Goal: Task Accomplishment & Management: Manage account settings

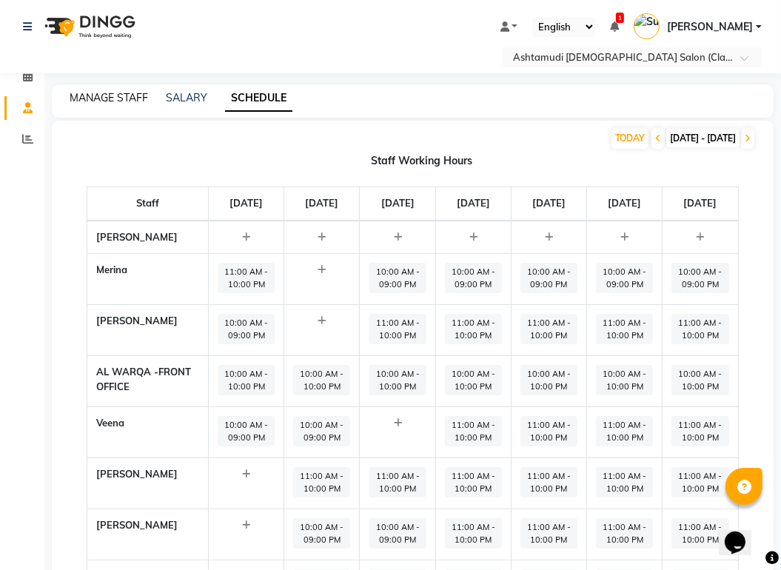
click at [127, 91] on link "MANAGE STAFF" at bounding box center [109, 97] width 78 height 13
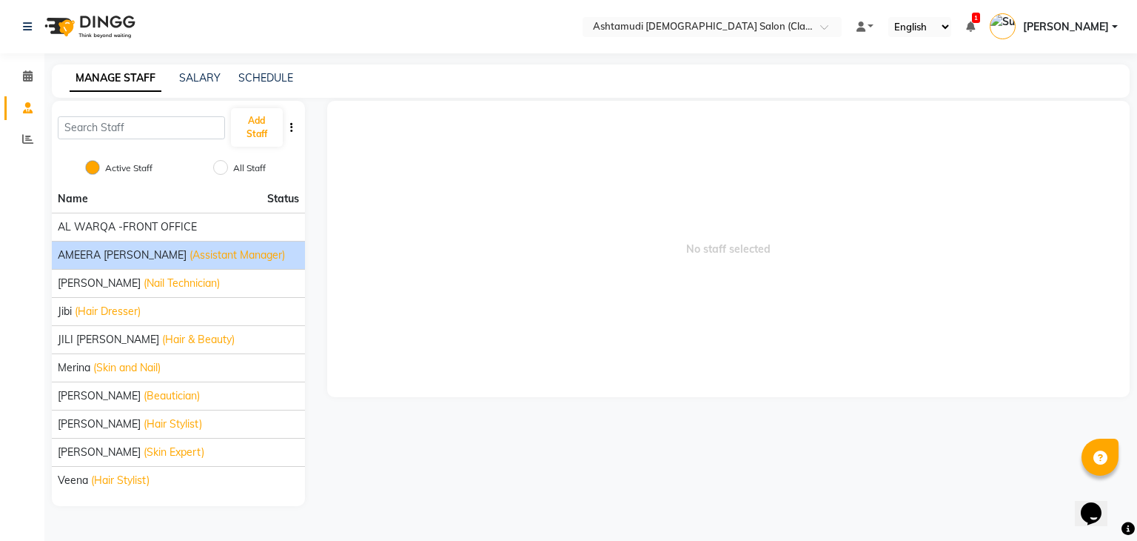
click at [110, 255] on span "AMEERA [PERSON_NAME]" at bounding box center [122, 255] width 129 height 16
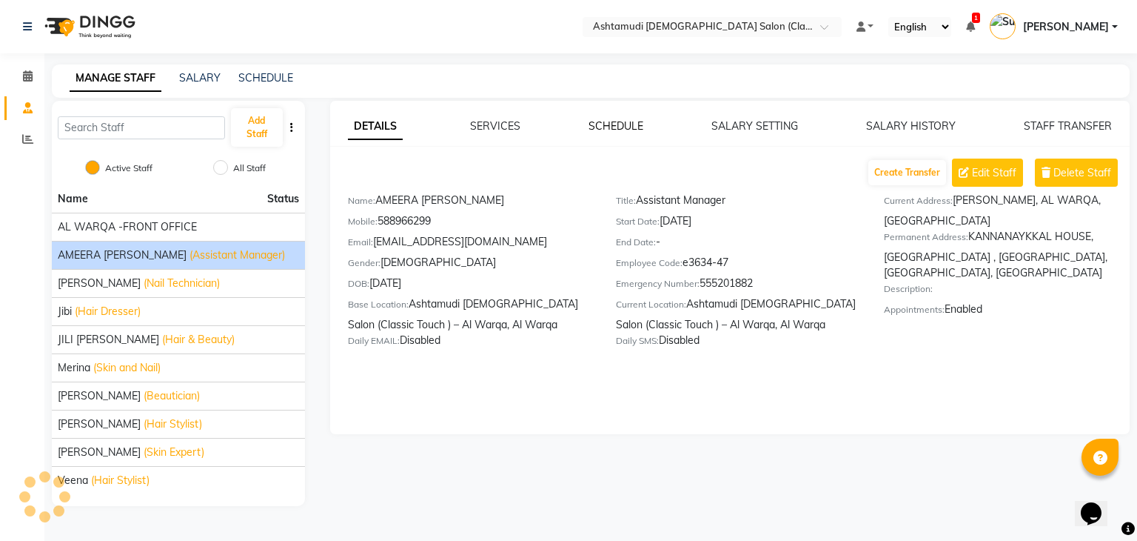
click at [603, 124] on link "SCHEDULE" at bounding box center [616, 125] width 55 height 13
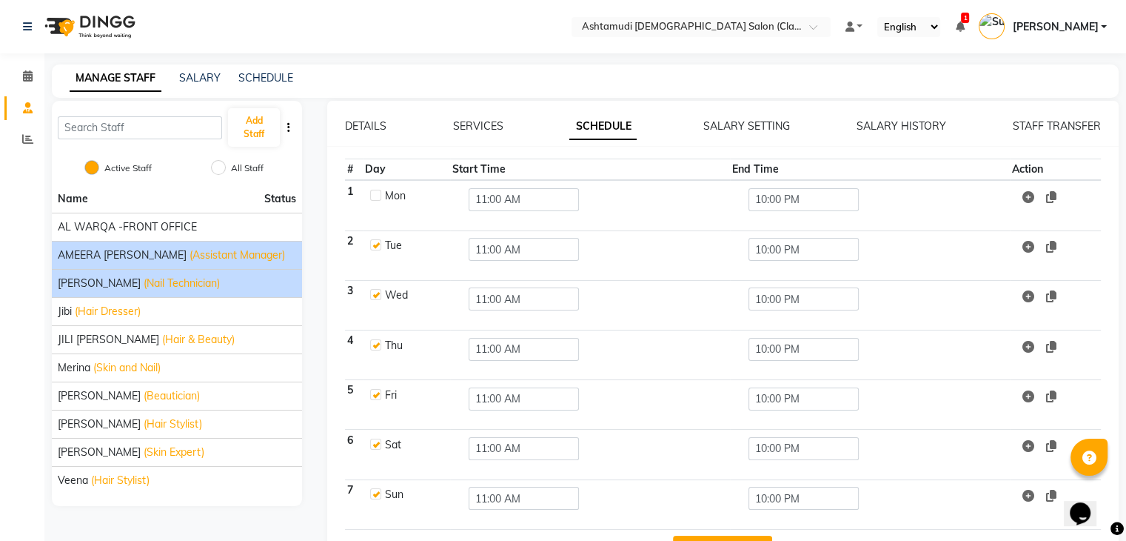
click at [202, 288] on div "[PERSON_NAME] (Nail Technician)" at bounding box center [177, 283] width 238 height 16
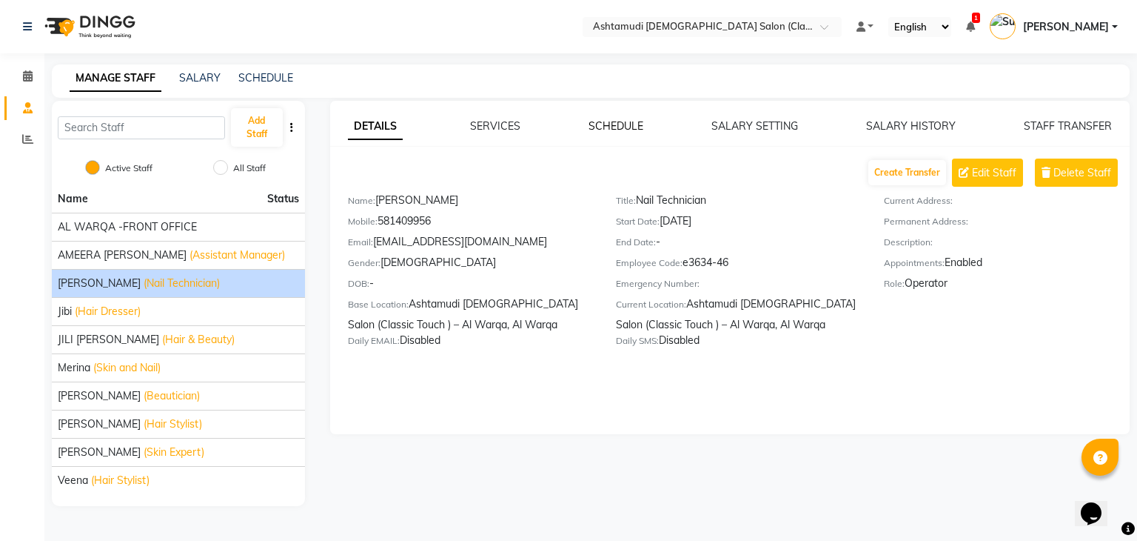
click at [616, 130] on link "SCHEDULE" at bounding box center [616, 125] width 55 height 13
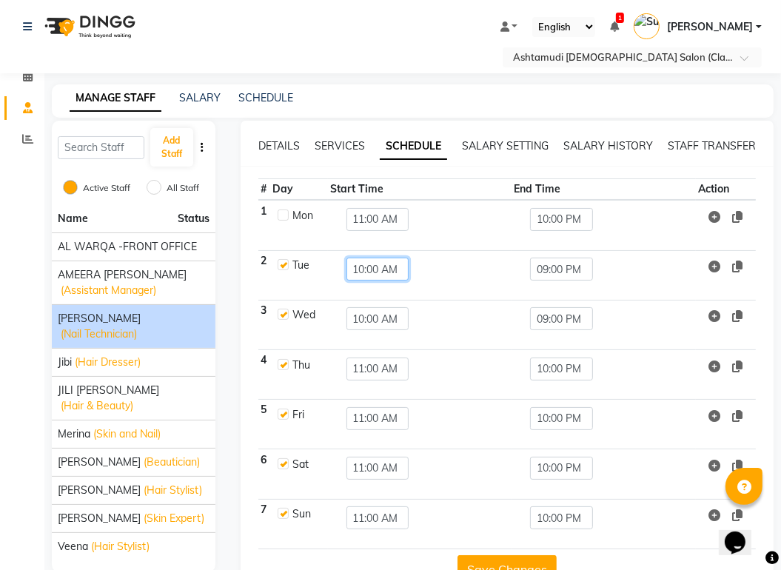
click at [384, 258] on input "10:00 AM" at bounding box center [378, 269] width 63 height 23
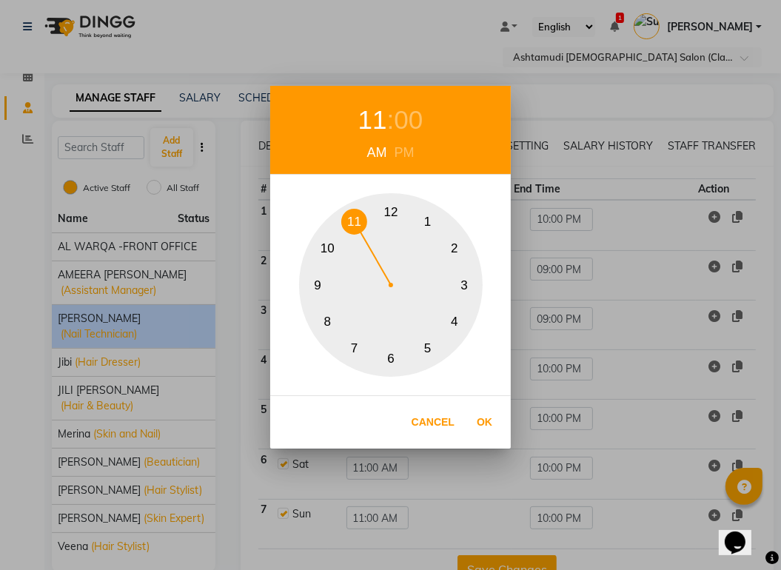
click at [358, 223] on button "11" at bounding box center [354, 222] width 26 height 26
click at [479, 423] on button "Ok" at bounding box center [484, 422] width 30 height 30
type input "11:00 AM"
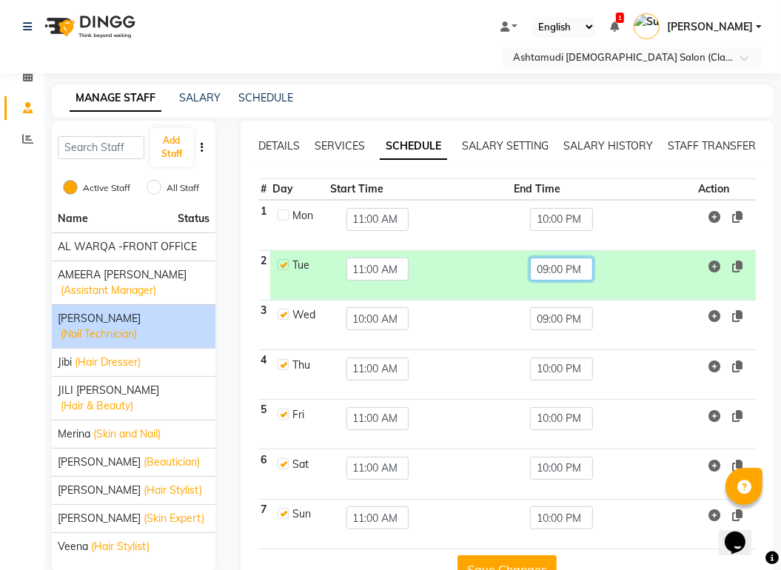
click at [558, 258] on input "09:00 PM" at bounding box center [561, 269] width 63 height 23
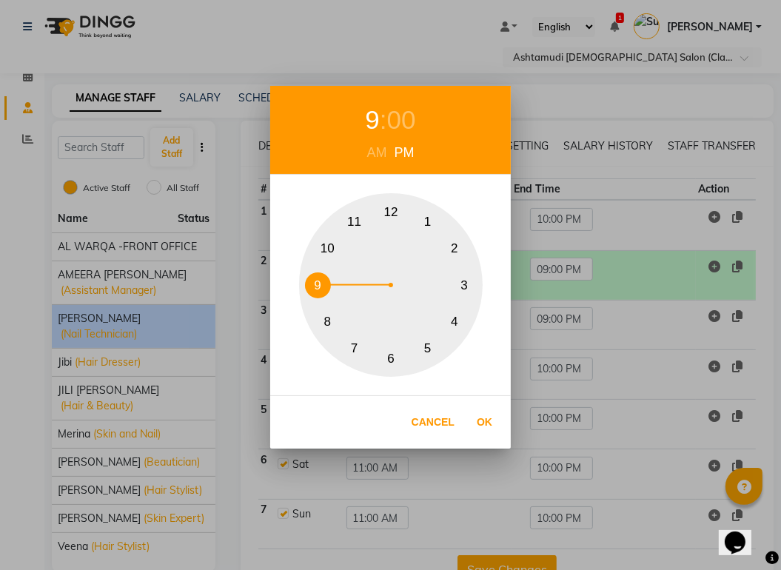
click at [324, 248] on button "10" at bounding box center [328, 249] width 26 height 26
click at [485, 426] on button "Ok" at bounding box center [484, 422] width 30 height 30
type input "10:00 PM"
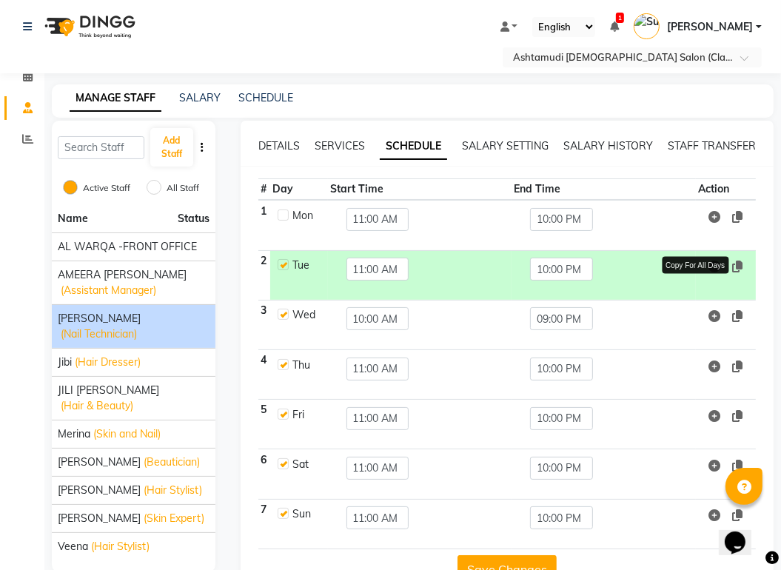
click at [737, 261] on icon at bounding box center [737, 267] width 10 height 12
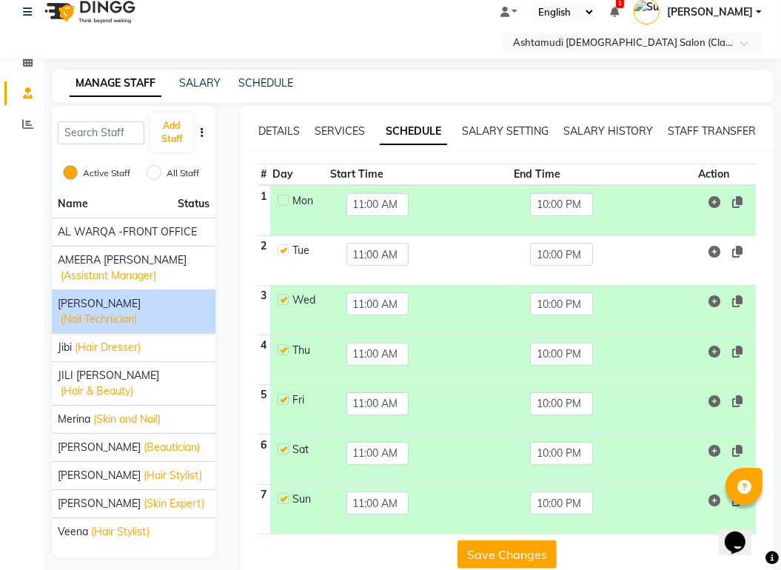
scroll to position [19, 0]
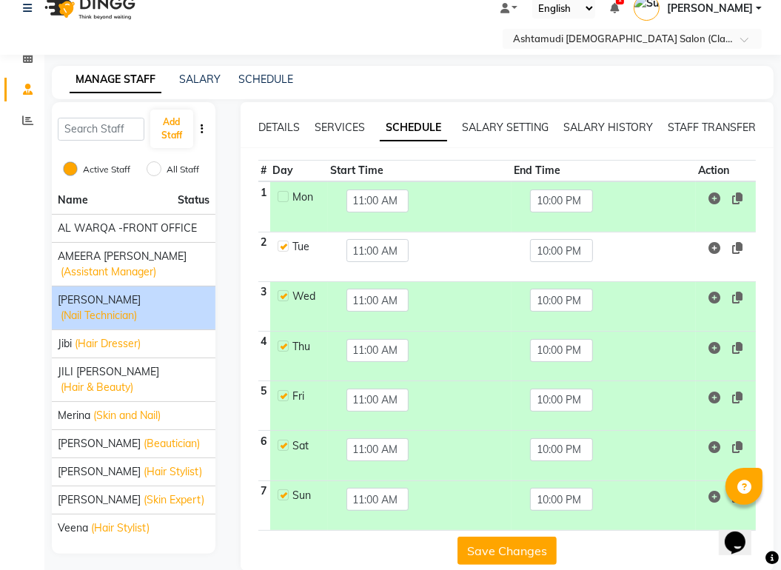
click at [518, 537] on button "Save Changes" at bounding box center [507, 551] width 99 height 28
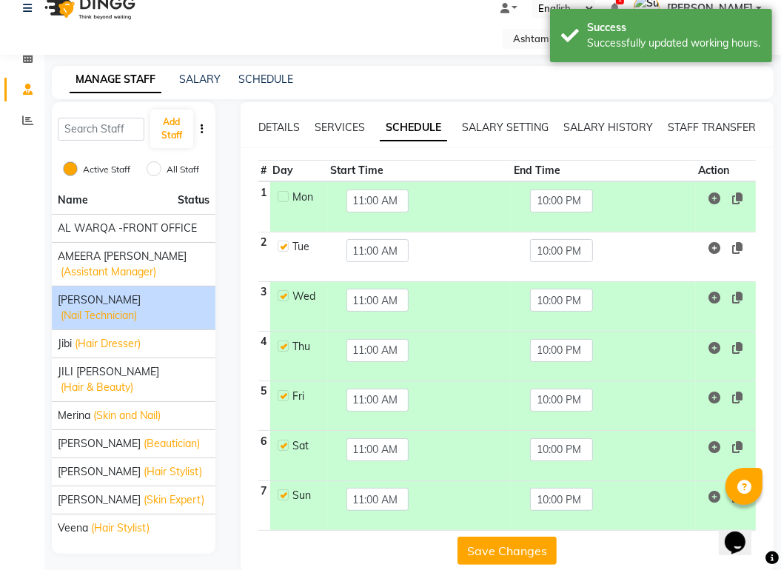
click at [518, 537] on button "Save Changes" at bounding box center [507, 551] width 99 height 28
click at [105, 336] on span "(Hair Dresser)" at bounding box center [108, 344] width 66 height 16
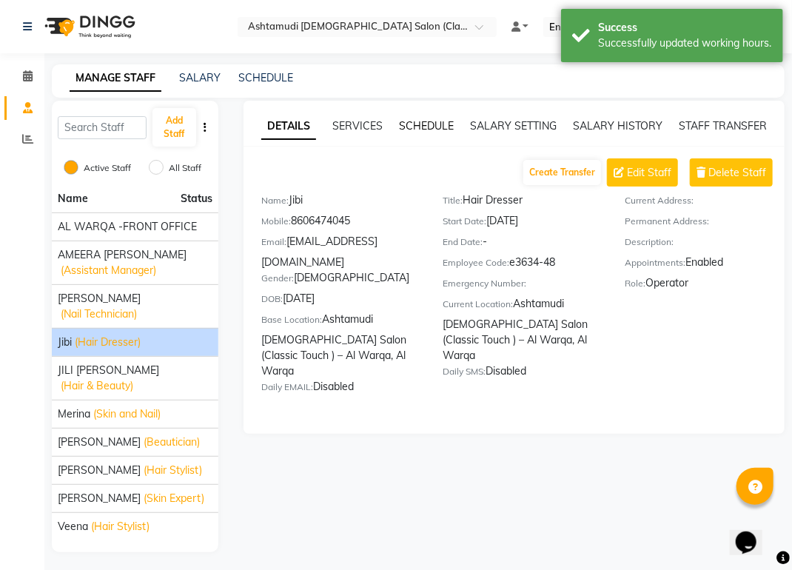
click at [424, 128] on link "SCHEDULE" at bounding box center [426, 125] width 55 height 13
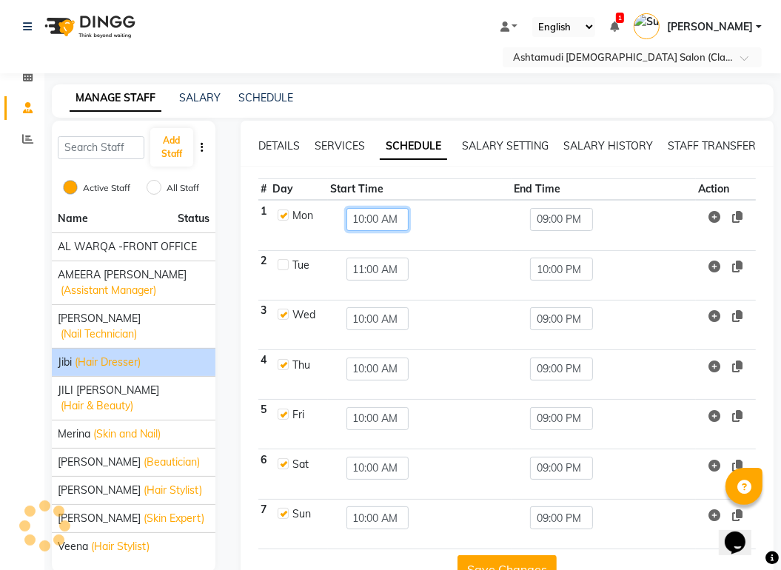
click at [371, 208] on input "10:00 AM" at bounding box center [378, 219] width 63 height 23
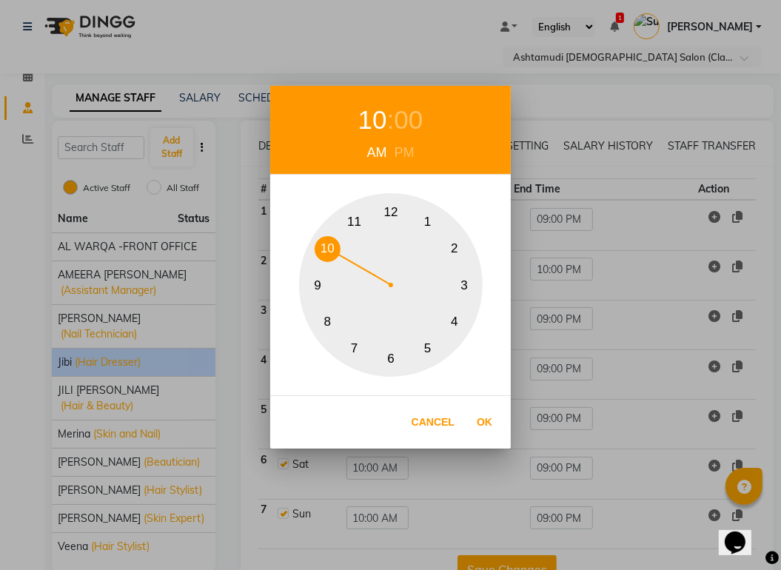
click at [352, 222] on button "11" at bounding box center [354, 222] width 26 height 26
click at [483, 421] on button "Ok" at bounding box center [484, 422] width 30 height 30
type input "11:00 AM"
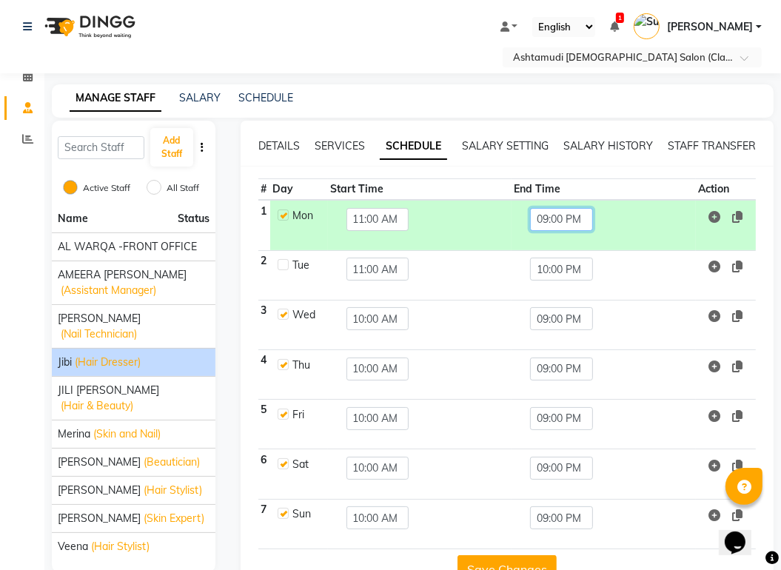
click at [558, 208] on input "09:00 PM" at bounding box center [561, 219] width 63 height 23
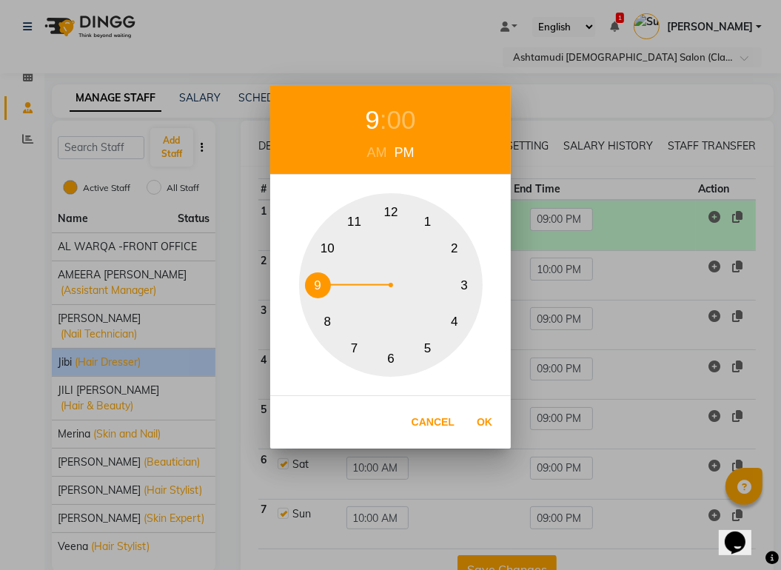
click at [327, 248] on button "10" at bounding box center [328, 249] width 26 height 26
click at [478, 421] on button "Ok" at bounding box center [484, 422] width 30 height 30
type input "10:00 PM"
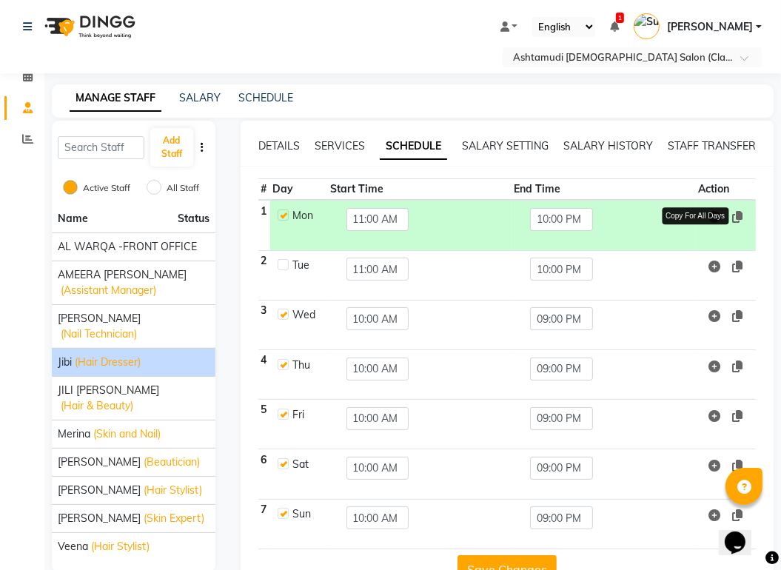
click at [743, 211] on icon at bounding box center [737, 217] width 10 height 12
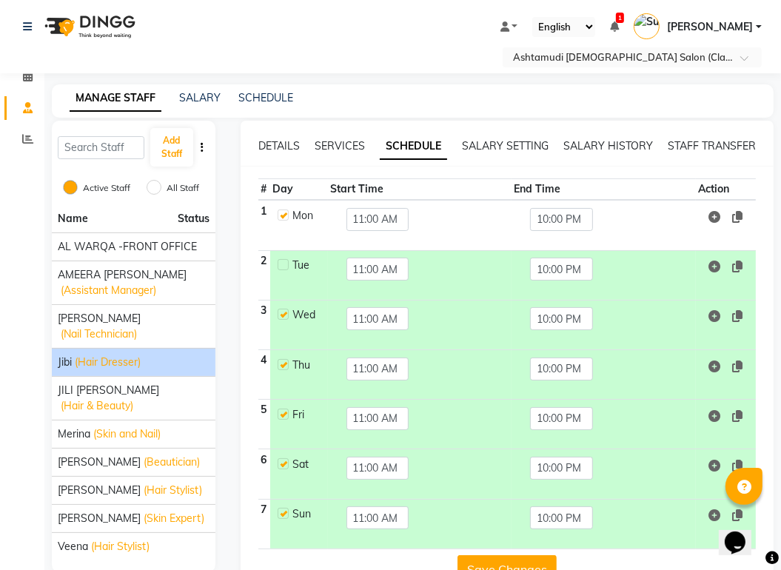
scroll to position [19, 0]
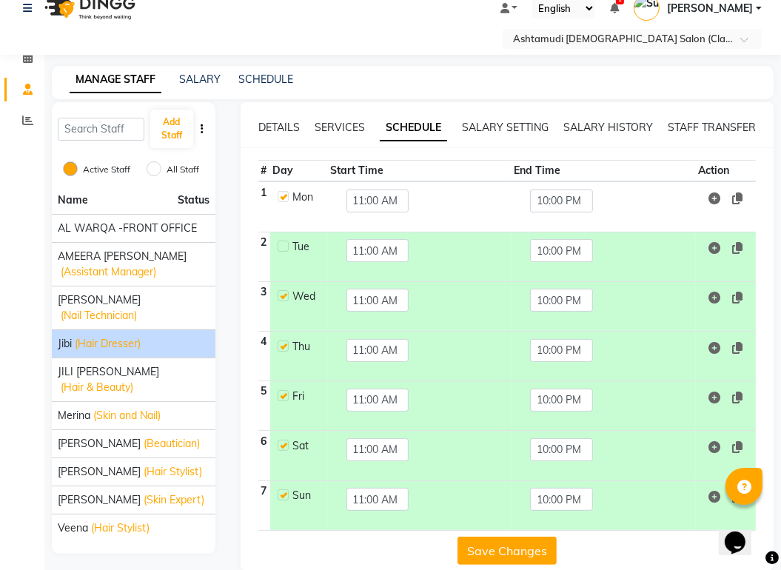
click at [508, 537] on button "Save Changes" at bounding box center [507, 551] width 99 height 28
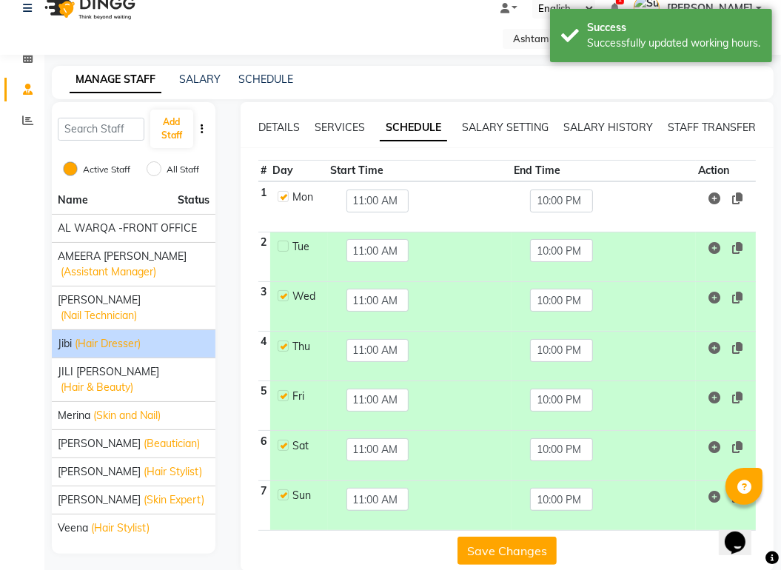
click at [515, 537] on button "Save Changes" at bounding box center [507, 551] width 99 height 28
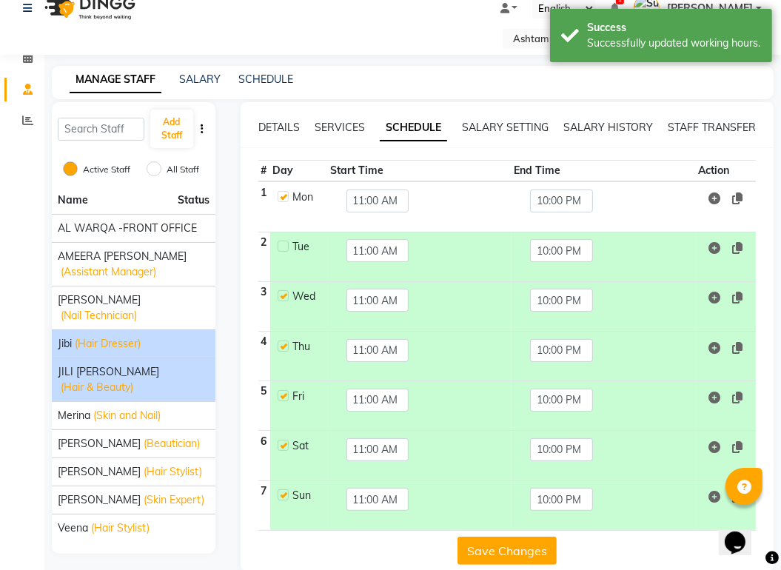
click at [133, 380] on span "(Hair & Beauty)" at bounding box center [97, 388] width 73 height 16
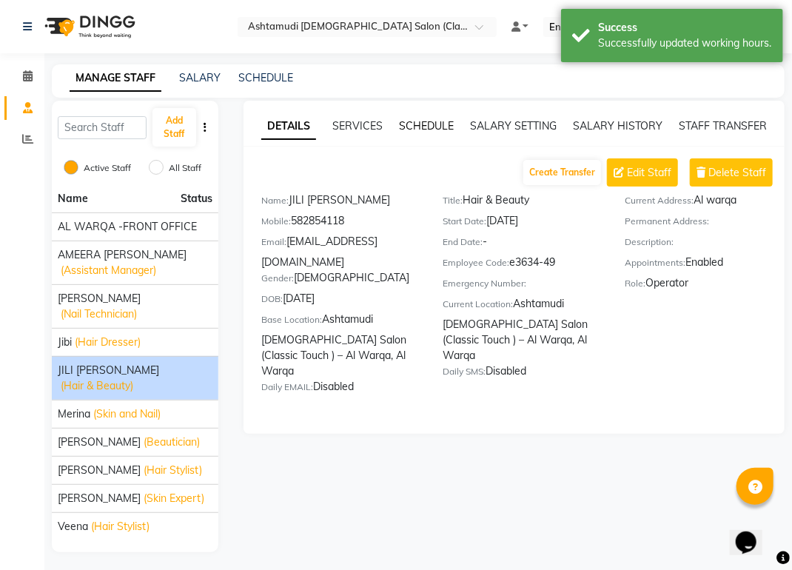
click at [436, 124] on link "SCHEDULE" at bounding box center [426, 125] width 55 height 13
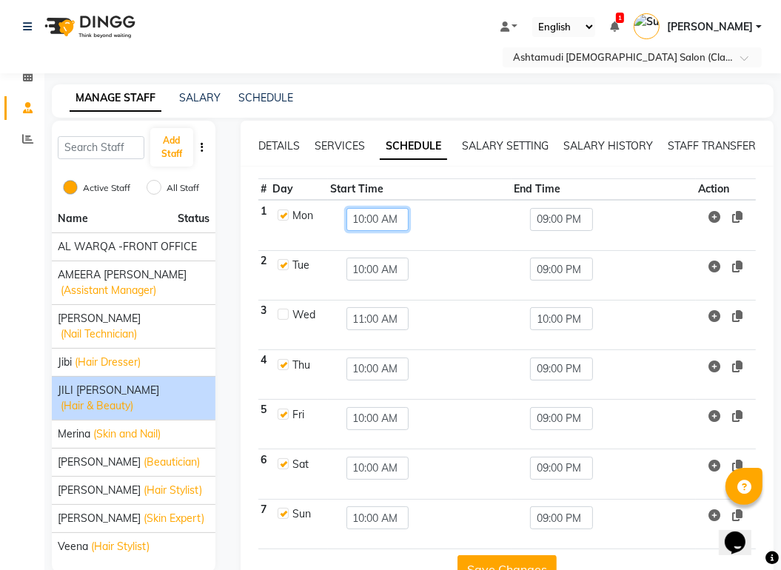
click at [364, 208] on input "10:00 AM" at bounding box center [378, 219] width 63 height 23
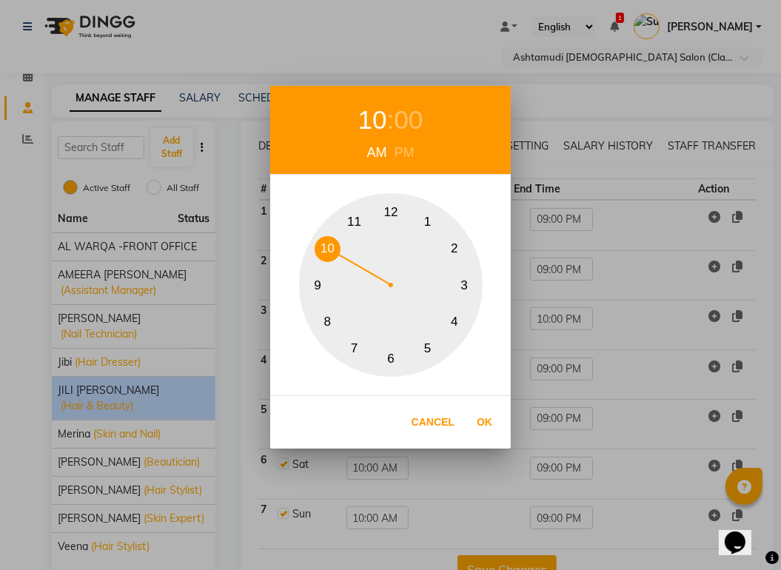
click at [349, 221] on button "11" at bounding box center [354, 222] width 26 height 26
click at [478, 424] on button "Ok" at bounding box center [484, 422] width 30 height 30
type input "11:00 AM"
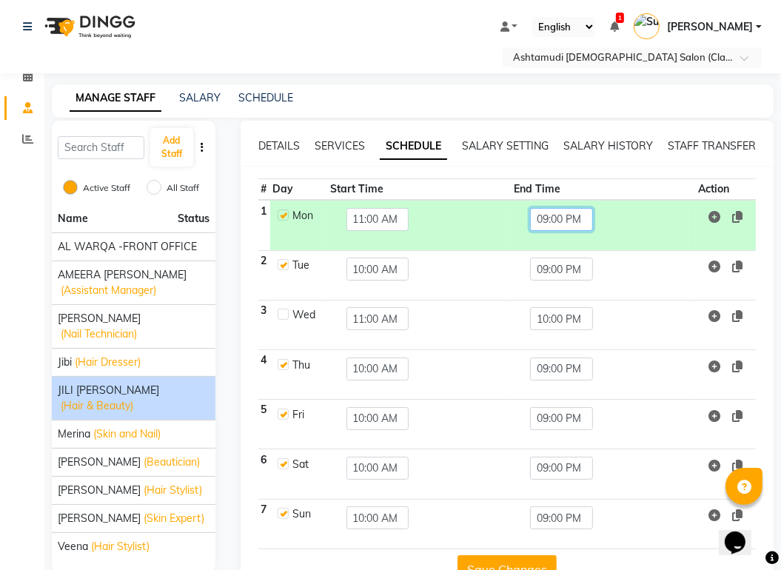
click at [545, 208] on input "09:00 PM" at bounding box center [561, 219] width 63 height 23
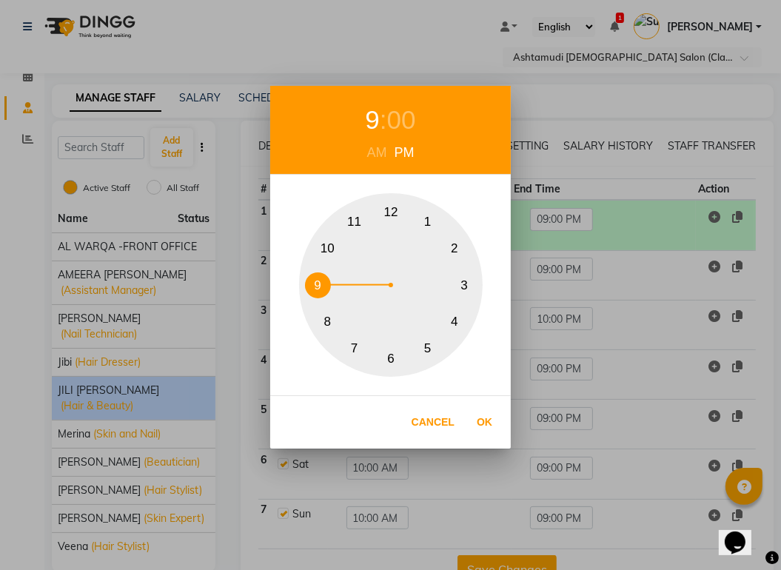
click at [335, 250] on button "10" at bounding box center [328, 249] width 26 height 26
click at [488, 424] on button "Ok" at bounding box center [484, 422] width 30 height 30
type input "10:00 PM"
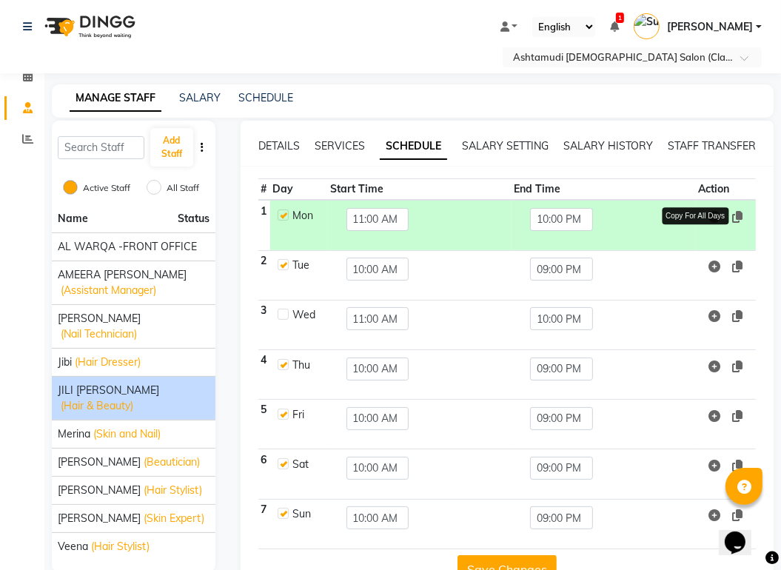
click at [738, 211] on icon at bounding box center [737, 217] width 10 height 12
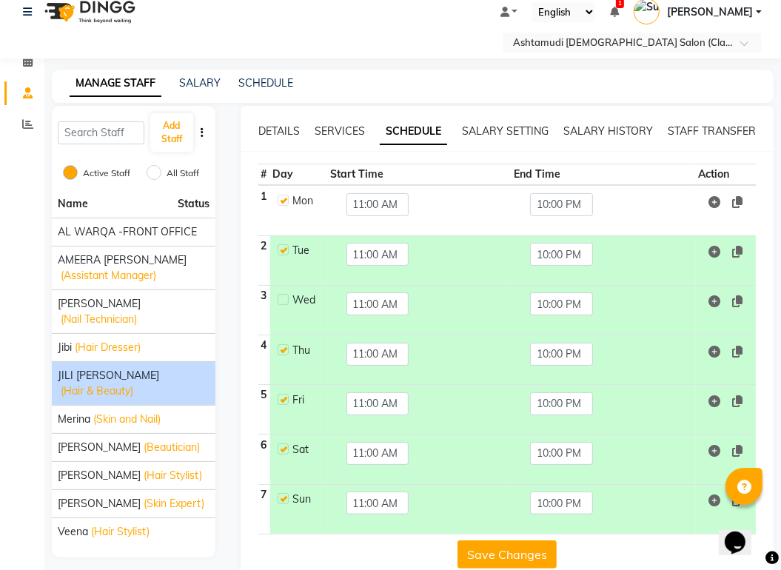
scroll to position [19, 0]
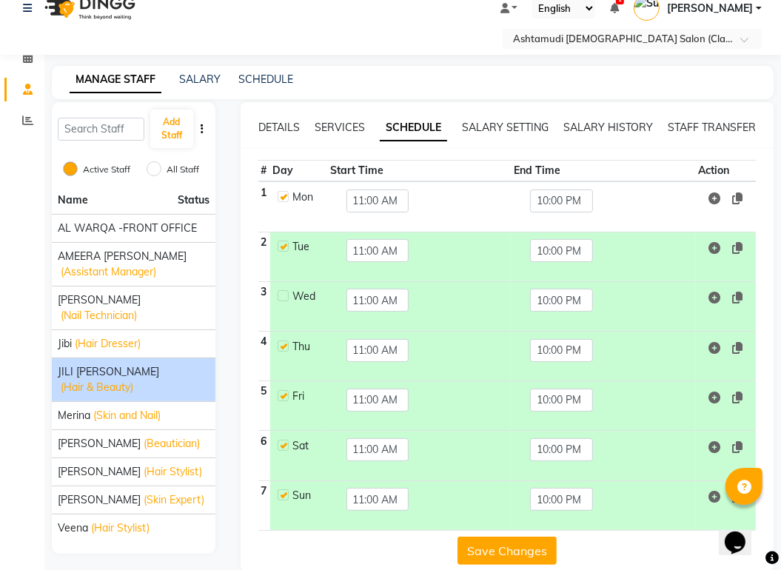
click at [509, 537] on button "Save Changes" at bounding box center [507, 551] width 99 height 28
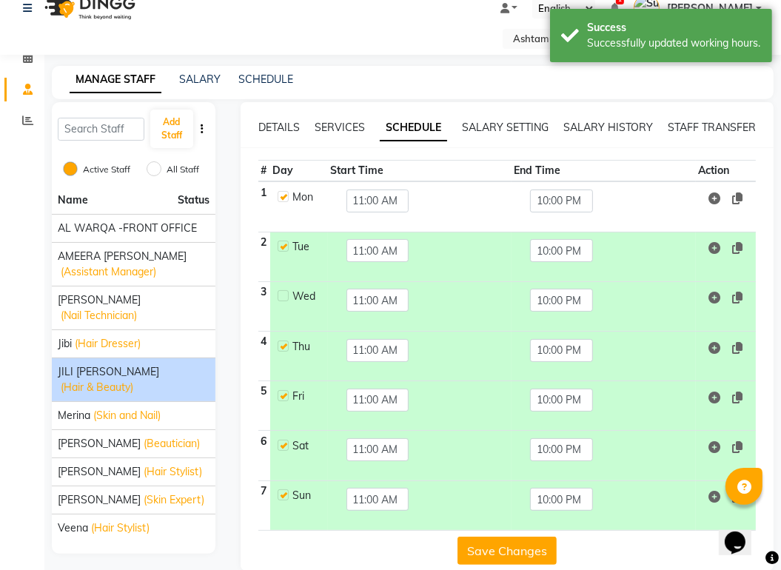
click at [517, 537] on button "Save Changes" at bounding box center [507, 551] width 99 height 28
click at [116, 408] on span "(Skin and Nail)" at bounding box center [126, 416] width 67 height 16
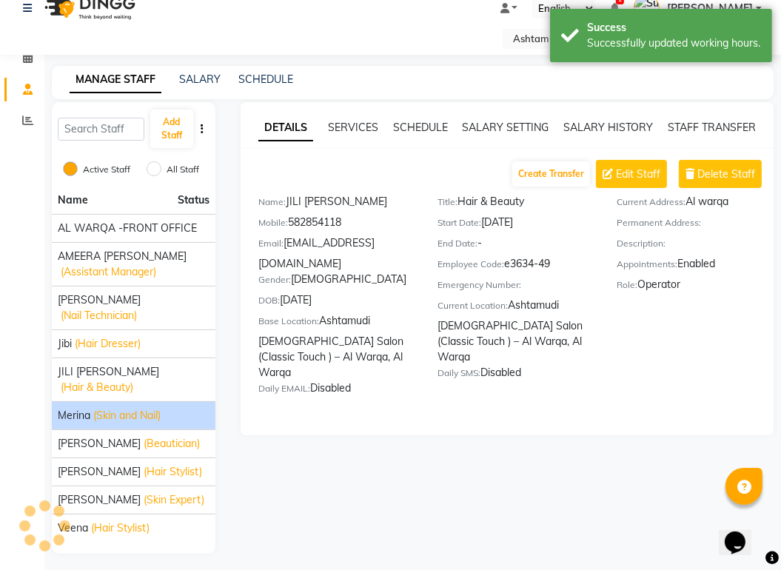
scroll to position [0, 0]
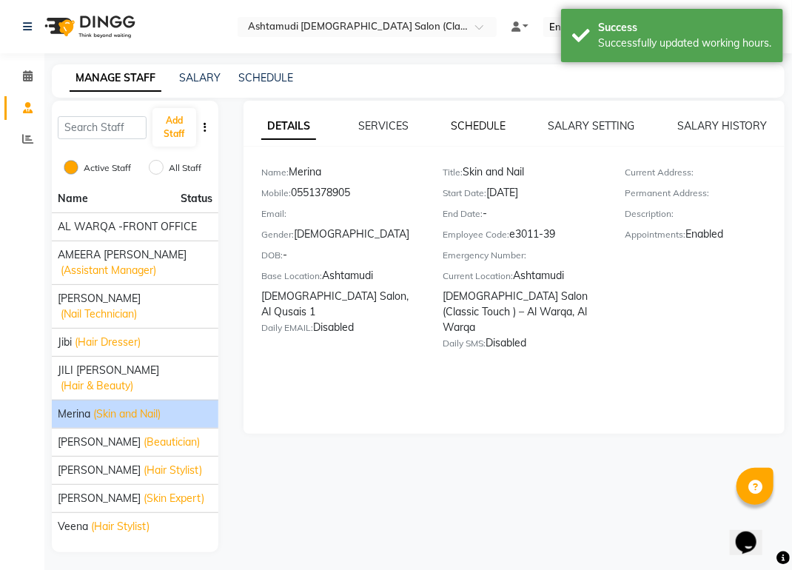
click at [486, 121] on link "SCHEDULE" at bounding box center [479, 125] width 55 height 13
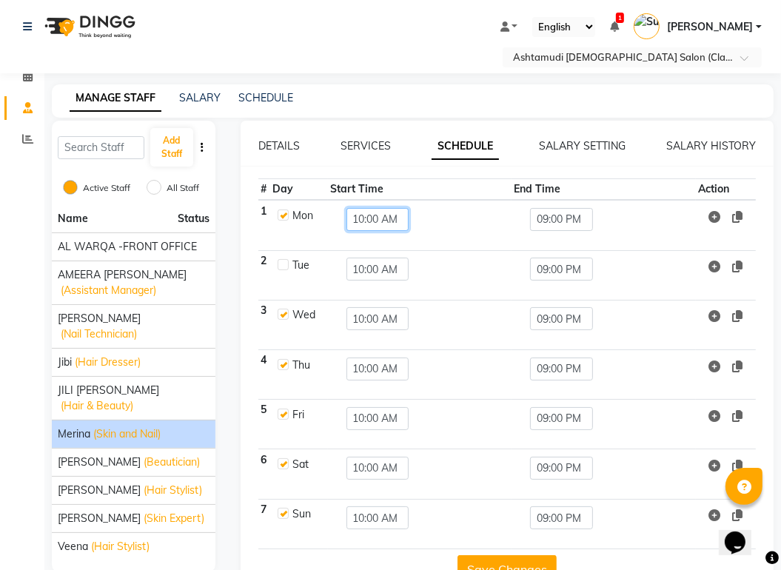
click at [360, 208] on input "10:00 AM" at bounding box center [378, 219] width 63 height 23
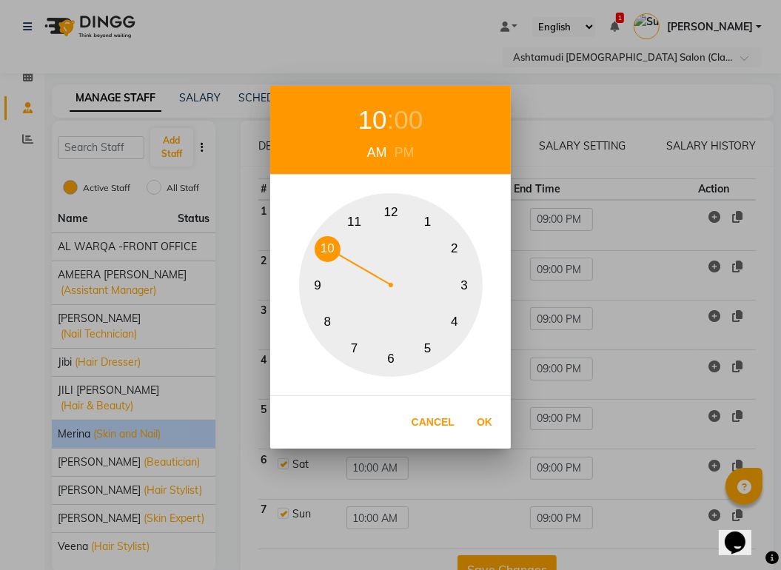
click at [353, 214] on button "11" at bounding box center [354, 222] width 26 height 26
click at [497, 430] on button "Ok" at bounding box center [484, 422] width 30 height 30
type input "11:00 AM"
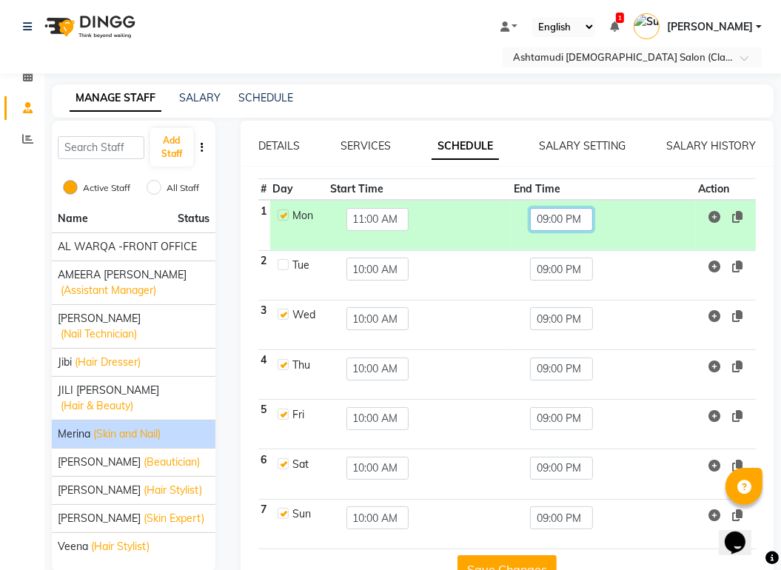
click at [557, 208] on input "09:00 PM" at bounding box center [561, 219] width 63 height 23
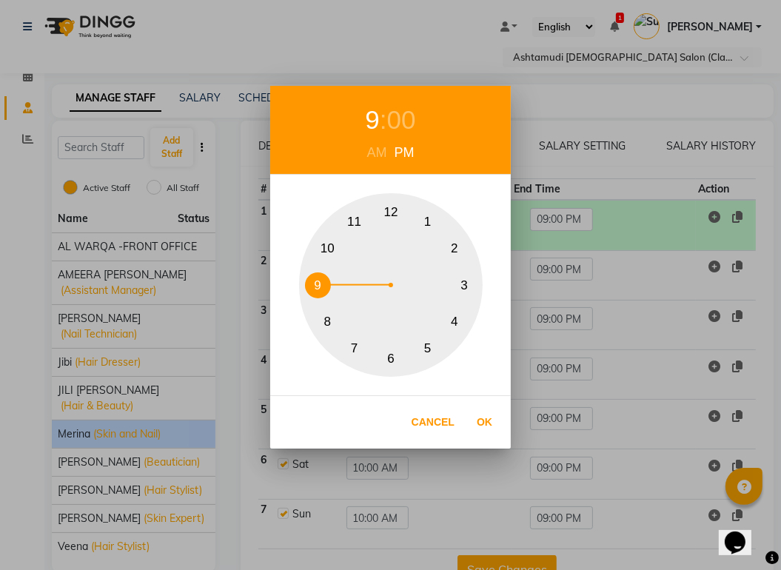
click at [321, 244] on button "10" at bounding box center [328, 249] width 26 height 26
click at [484, 424] on button "Ok" at bounding box center [484, 422] width 30 height 30
type input "10:00 PM"
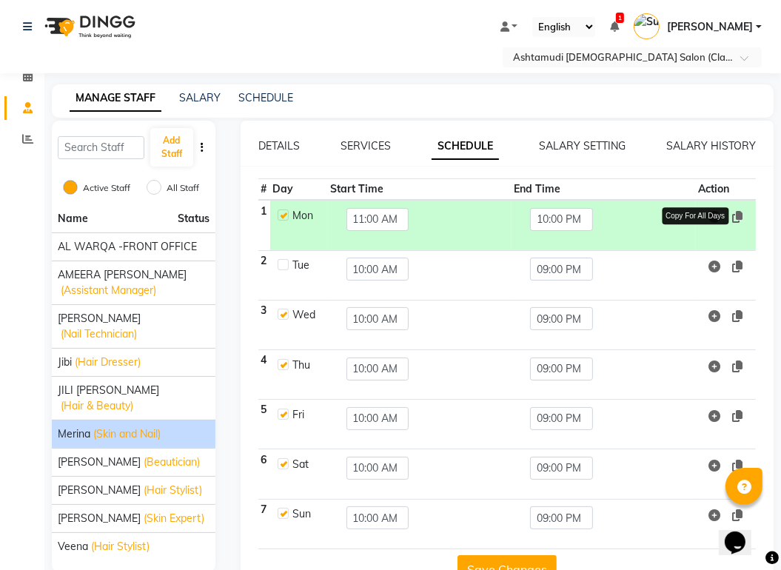
click at [737, 211] on icon at bounding box center [737, 217] width 10 height 12
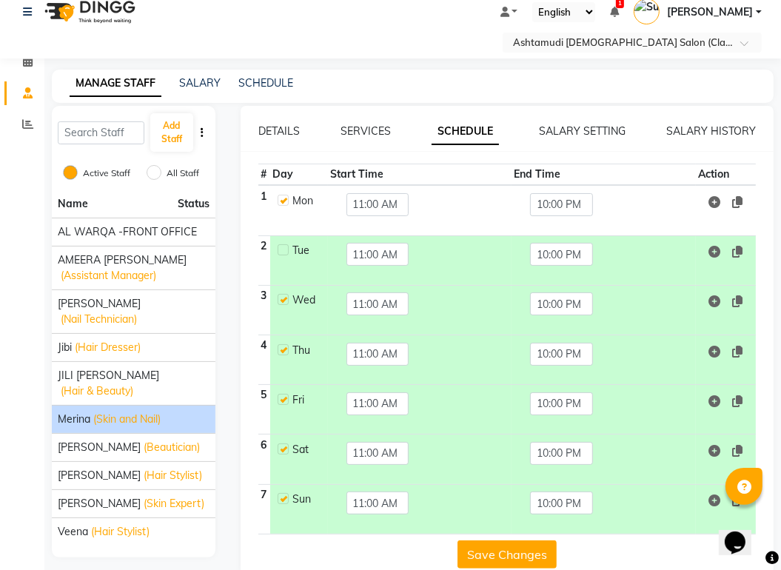
scroll to position [19, 0]
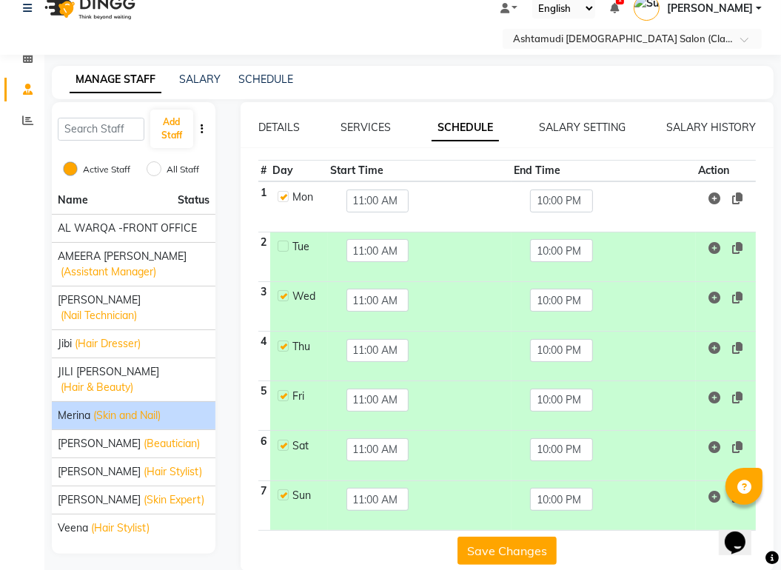
click at [503, 537] on button "Save Changes" at bounding box center [507, 551] width 99 height 28
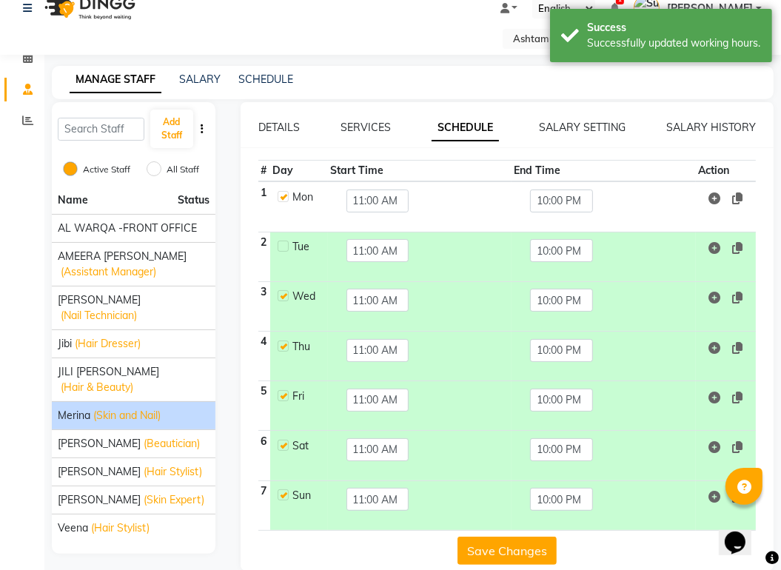
click at [503, 537] on button "Save Changes" at bounding box center [507, 551] width 99 height 28
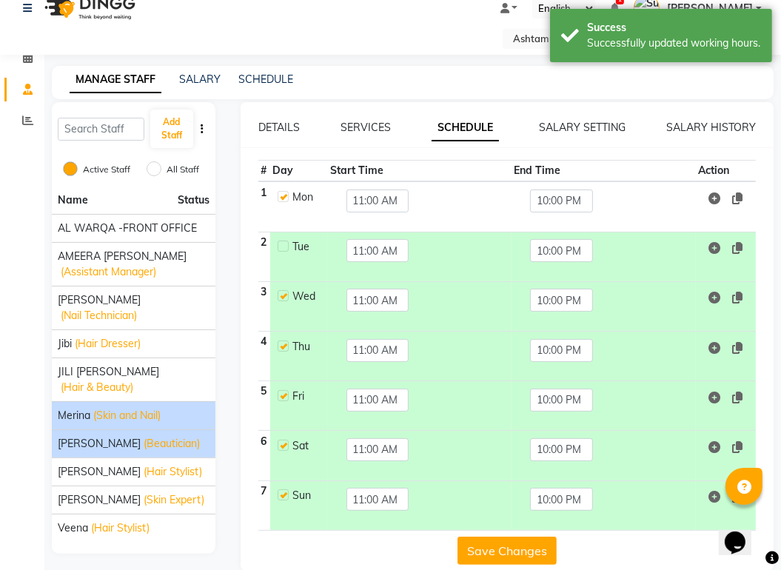
click at [144, 436] on span "(Beautician)" at bounding box center [172, 444] width 56 height 16
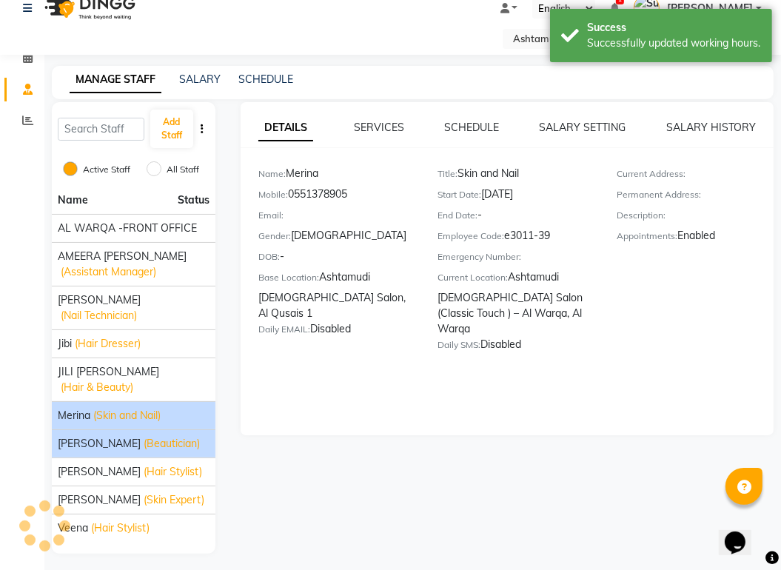
scroll to position [0, 0]
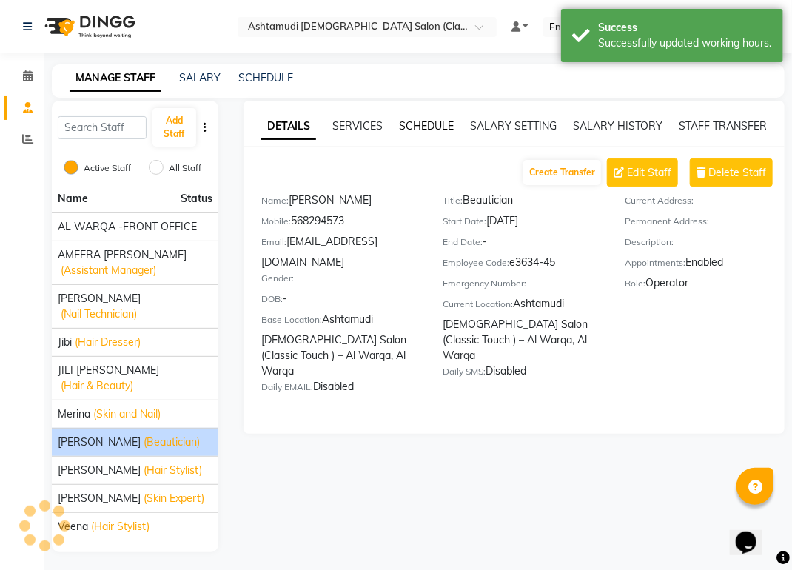
click at [426, 124] on link "SCHEDULE" at bounding box center [426, 125] width 55 height 13
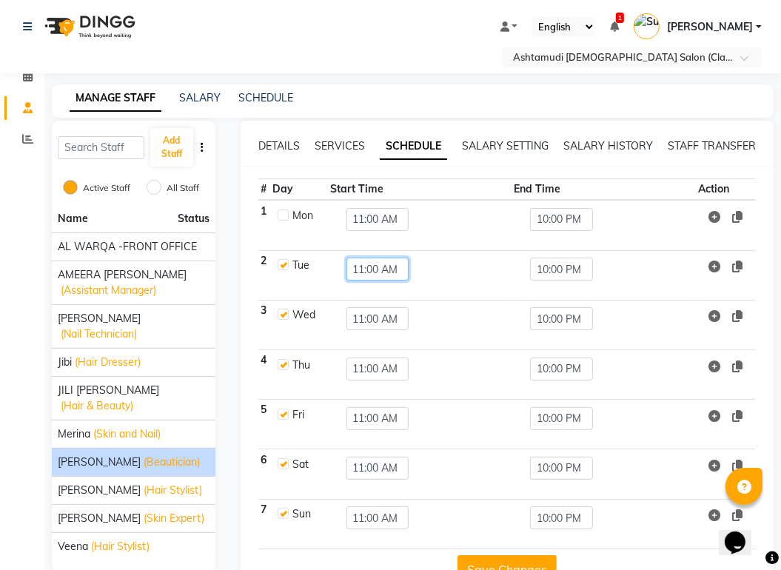
click at [366, 258] on input "11:00 AM" at bounding box center [378, 269] width 63 height 23
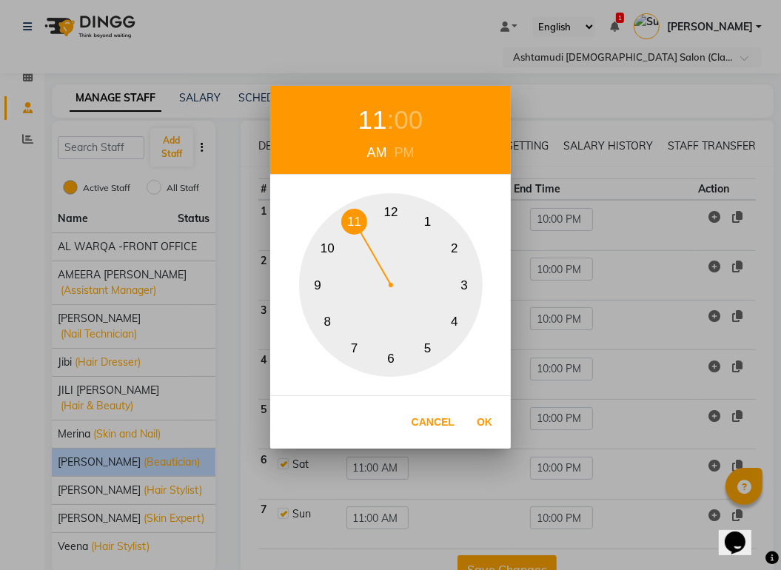
click at [333, 247] on button "10" at bounding box center [328, 249] width 26 height 26
click at [495, 432] on button "Ok" at bounding box center [484, 422] width 30 height 30
type input "10:00 AM"
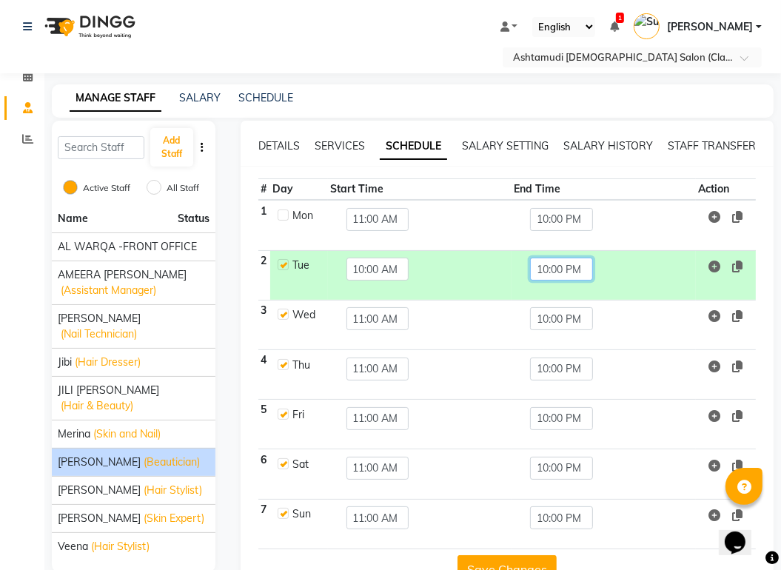
click at [553, 258] on input "10:00 PM" at bounding box center [561, 269] width 63 height 23
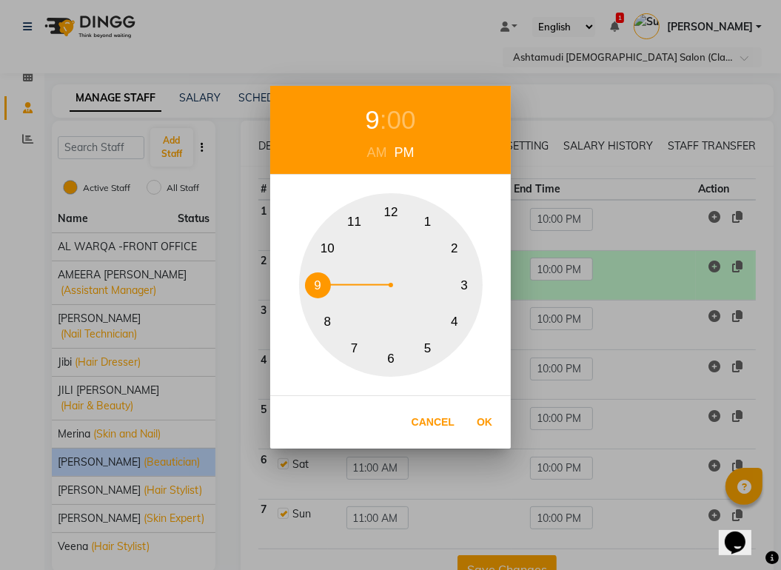
click at [315, 276] on button "9" at bounding box center [318, 285] width 26 height 26
click at [486, 417] on button "Ok" at bounding box center [484, 422] width 30 height 30
type input "09:00 PM"
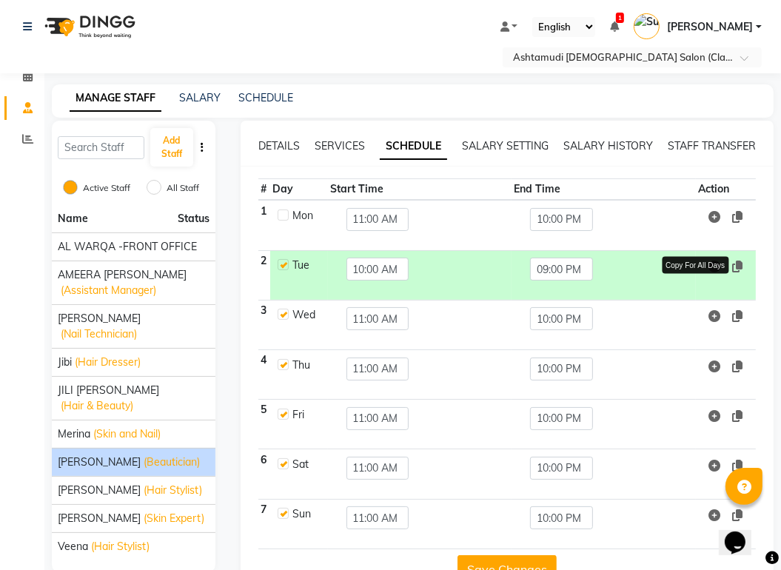
click at [743, 261] on icon at bounding box center [737, 267] width 10 height 12
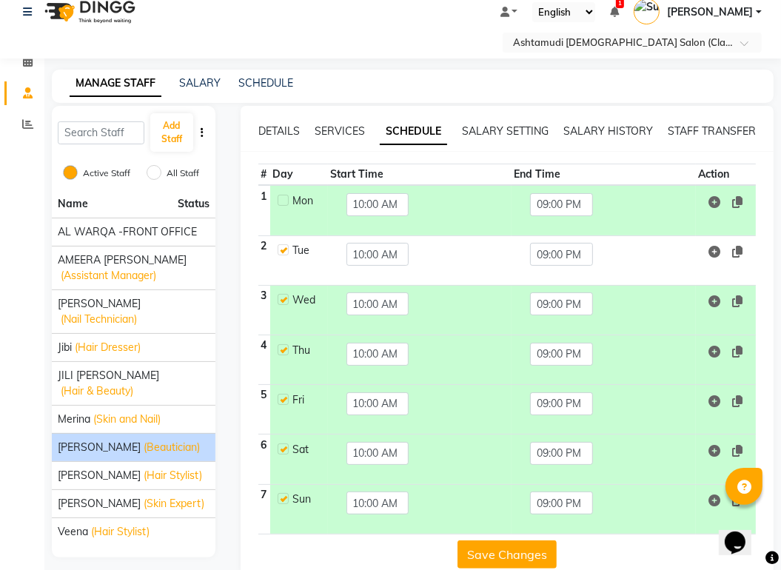
scroll to position [19, 0]
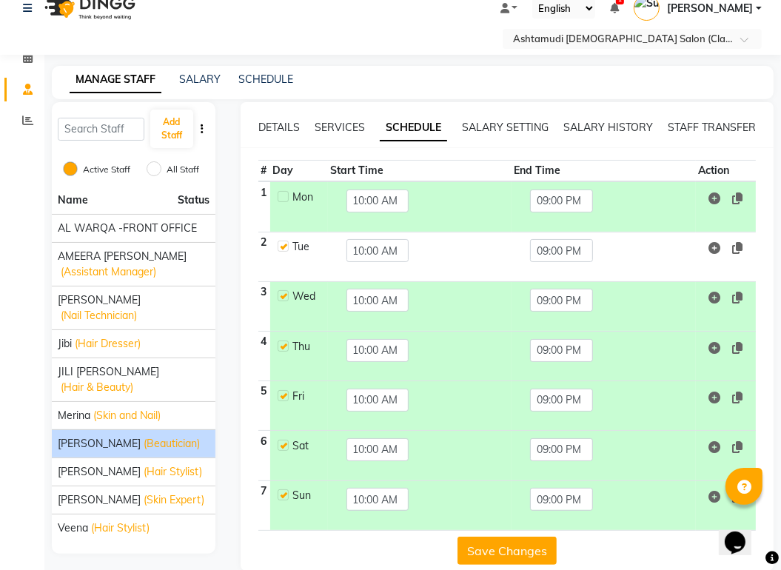
click at [511, 537] on button "Save Changes" at bounding box center [507, 551] width 99 height 28
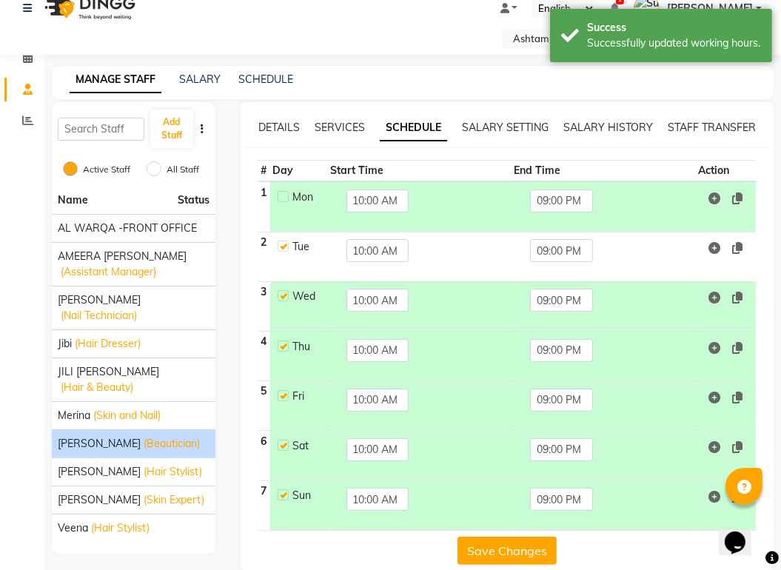
click at [511, 537] on button "Save Changes" at bounding box center [507, 551] width 99 height 28
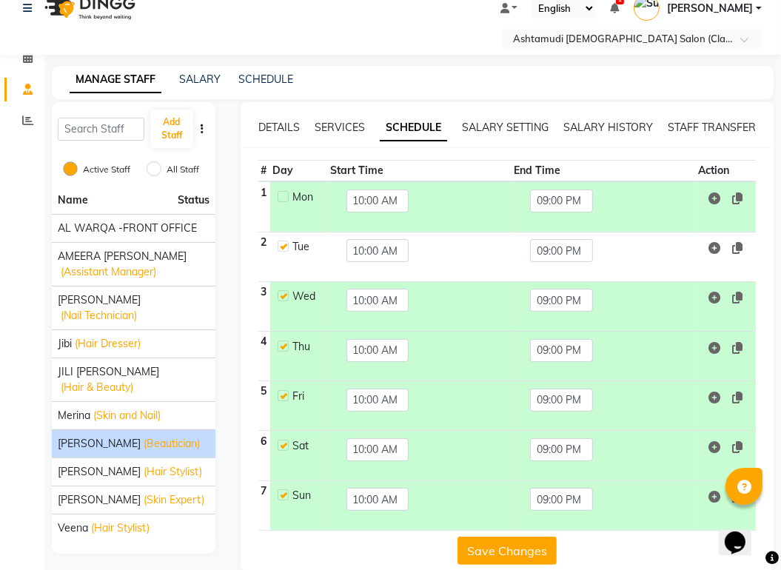
click at [511, 537] on button "Save Changes" at bounding box center [507, 551] width 99 height 28
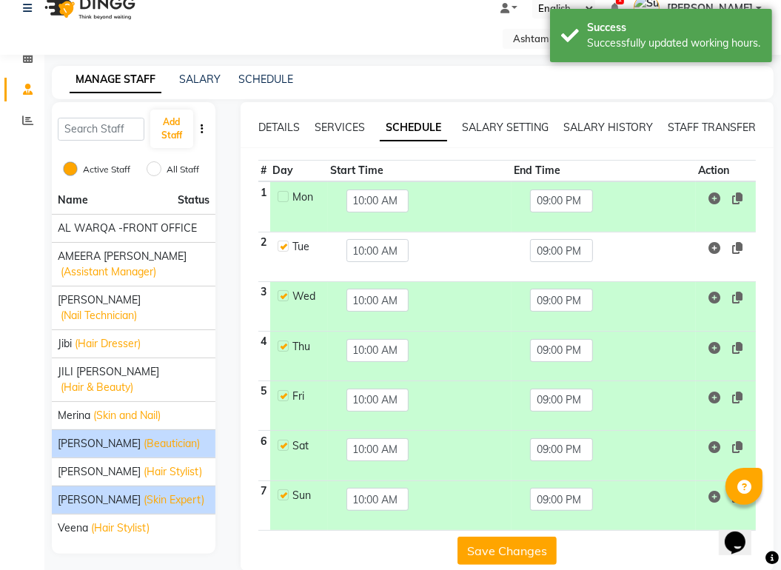
click at [144, 492] on span "(Skin Expert)" at bounding box center [174, 500] width 61 height 16
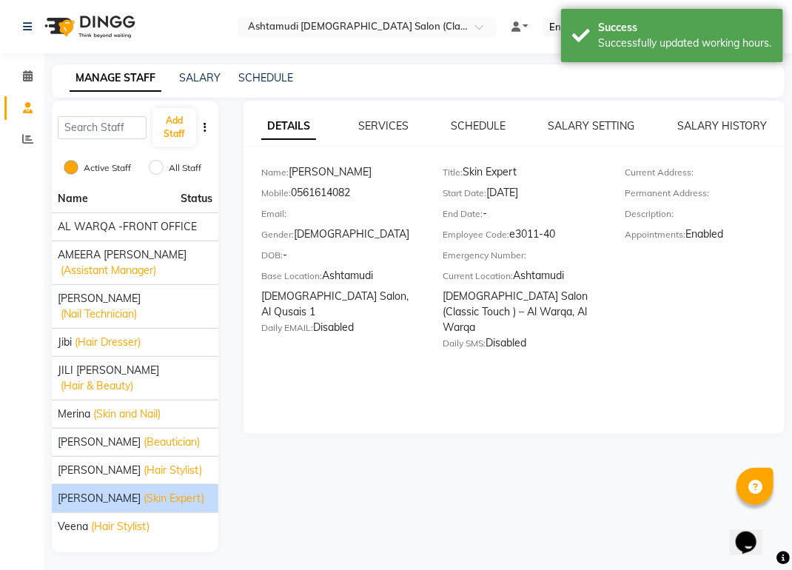
click at [467, 116] on div "DETAILS SERVICES SCHEDULE SALARY SETTING SALARY HISTORY Name: [PERSON_NAME] Mob…" at bounding box center [514, 267] width 541 height 333
click at [483, 133] on div "SCHEDULE" at bounding box center [479, 126] width 55 height 16
click at [485, 108] on div "DETAILS SERVICES SCHEDULE SALARY SETTING SALARY HISTORY Name: [PERSON_NAME] Mob…" at bounding box center [514, 267] width 541 height 333
click at [474, 126] on link "SCHEDULE" at bounding box center [479, 125] width 55 height 13
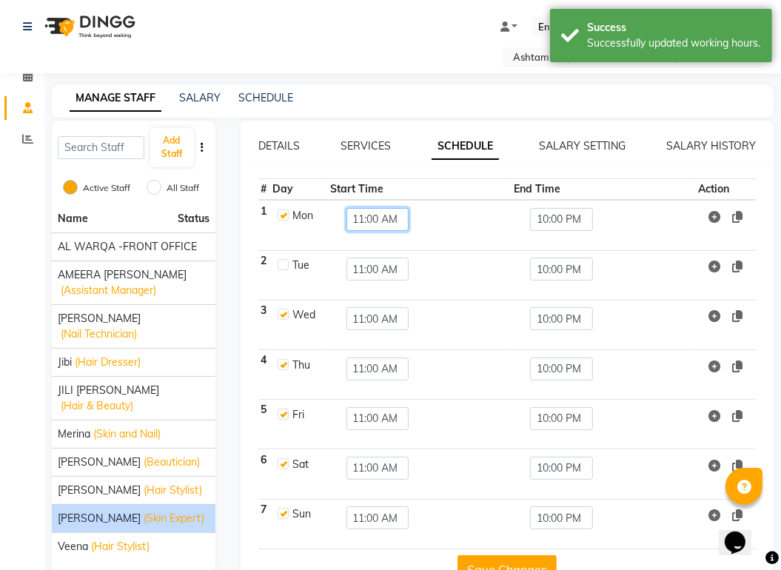
click at [361, 208] on input "11:00 AM" at bounding box center [378, 219] width 63 height 23
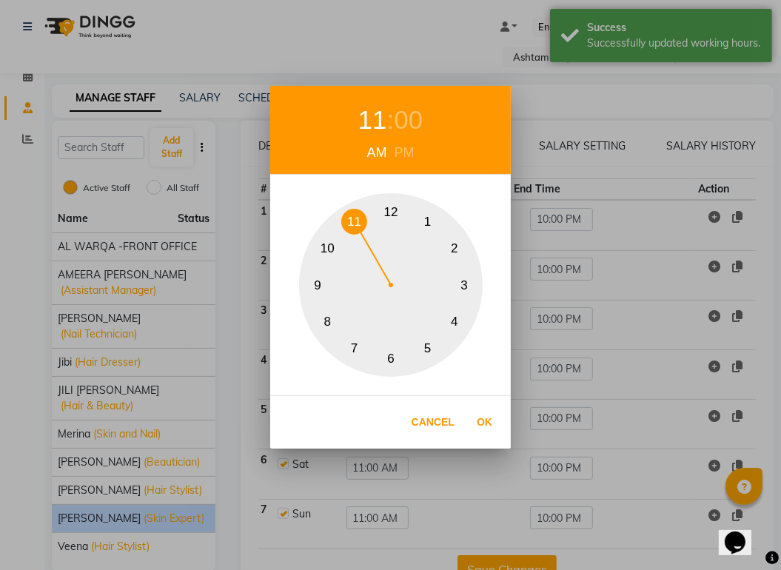
click at [332, 241] on button "10" at bounding box center [328, 249] width 26 height 26
click at [492, 424] on button "Ok" at bounding box center [484, 422] width 30 height 30
type input "10:00 AM"
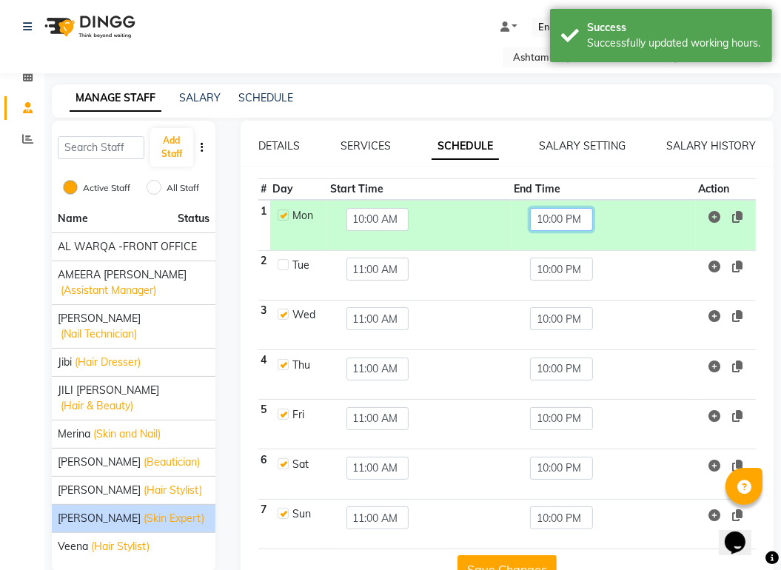
click at [557, 208] on input "10:00 PM" at bounding box center [561, 219] width 63 height 23
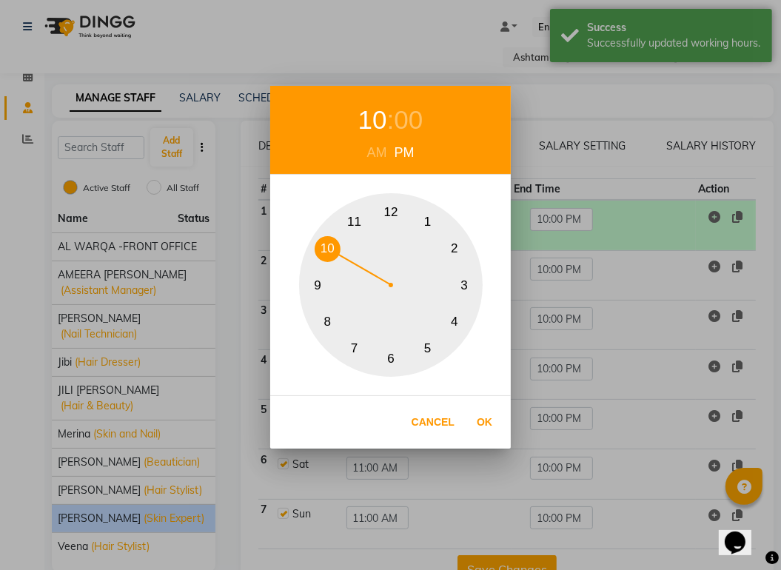
click at [316, 284] on button "9" at bounding box center [318, 285] width 26 height 26
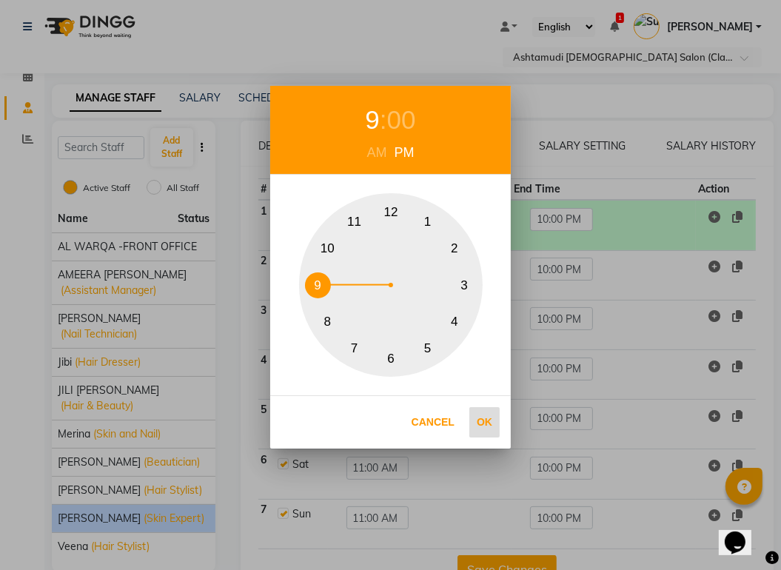
click at [480, 416] on button "Ok" at bounding box center [484, 422] width 30 height 30
type input "09:00 PM"
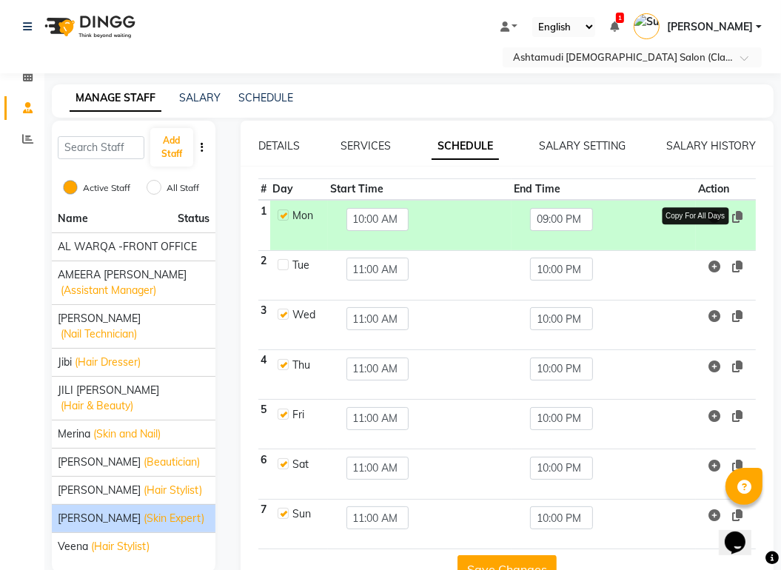
click at [739, 211] on icon at bounding box center [737, 217] width 10 height 12
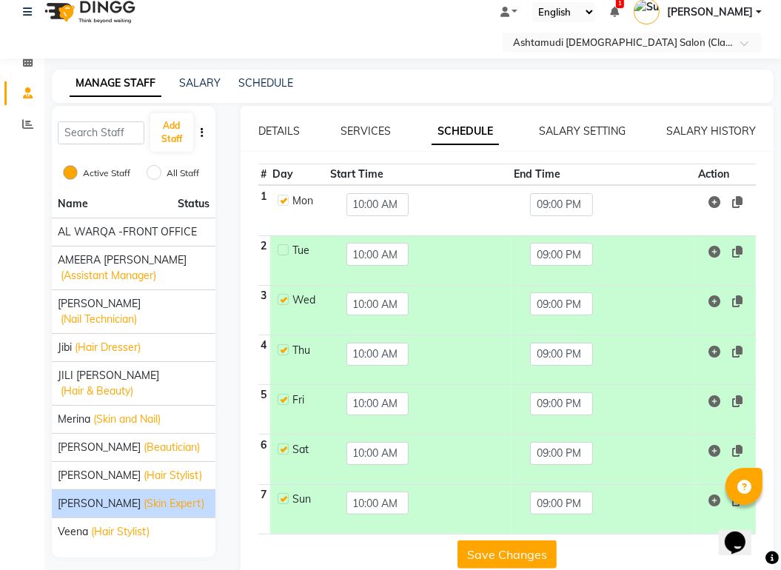
scroll to position [19, 0]
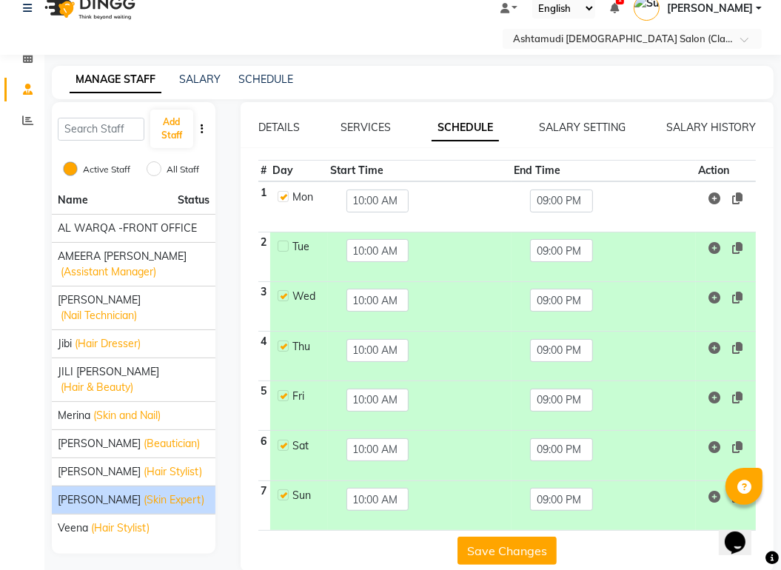
click at [492, 537] on button "Save Changes" at bounding box center [507, 551] width 99 height 28
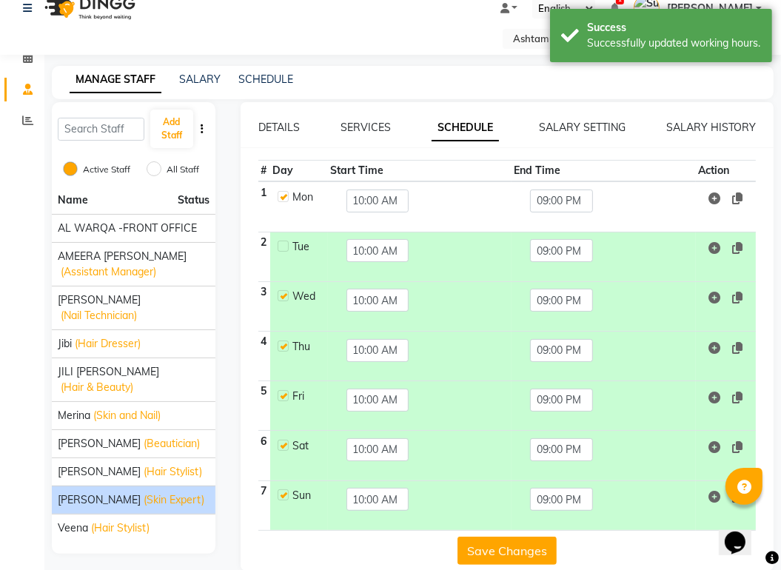
click at [492, 537] on button "Save Changes" at bounding box center [507, 551] width 99 height 28
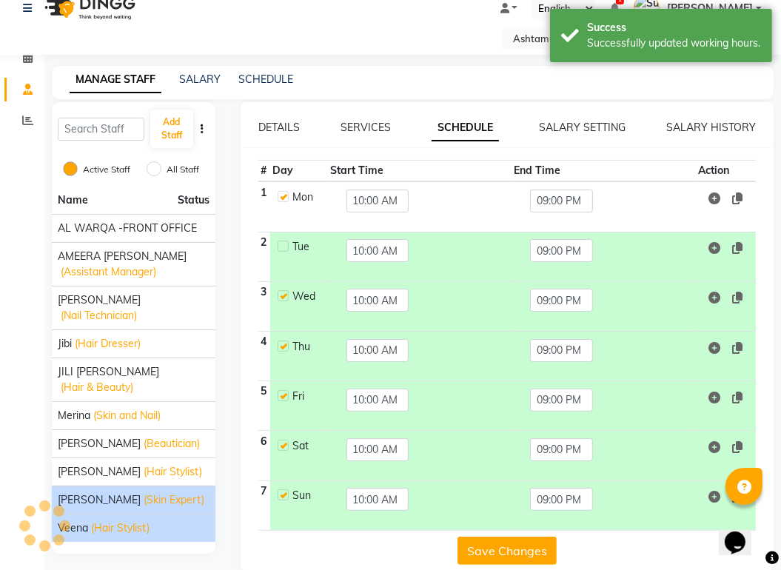
click at [107, 521] on span "(Hair Stylist)" at bounding box center [120, 529] width 58 height 16
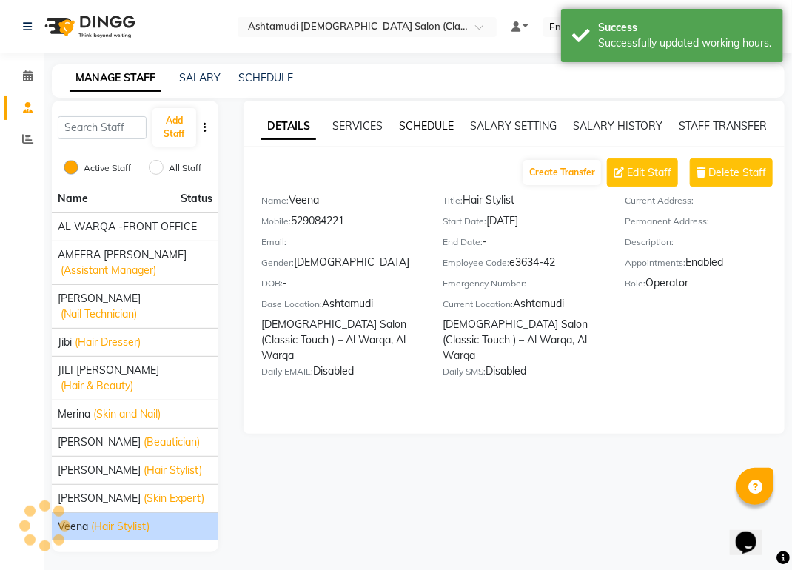
click at [439, 128] on link "SCHEDULE" at bounding box center [426, 125] width 55 height 13
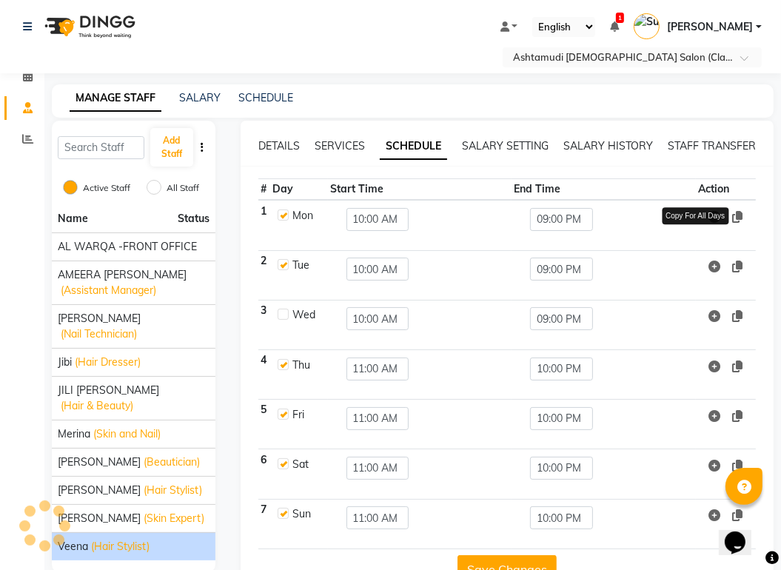
click at [739, 211] on icon at bounding box center [737, 217] width 10 height 12
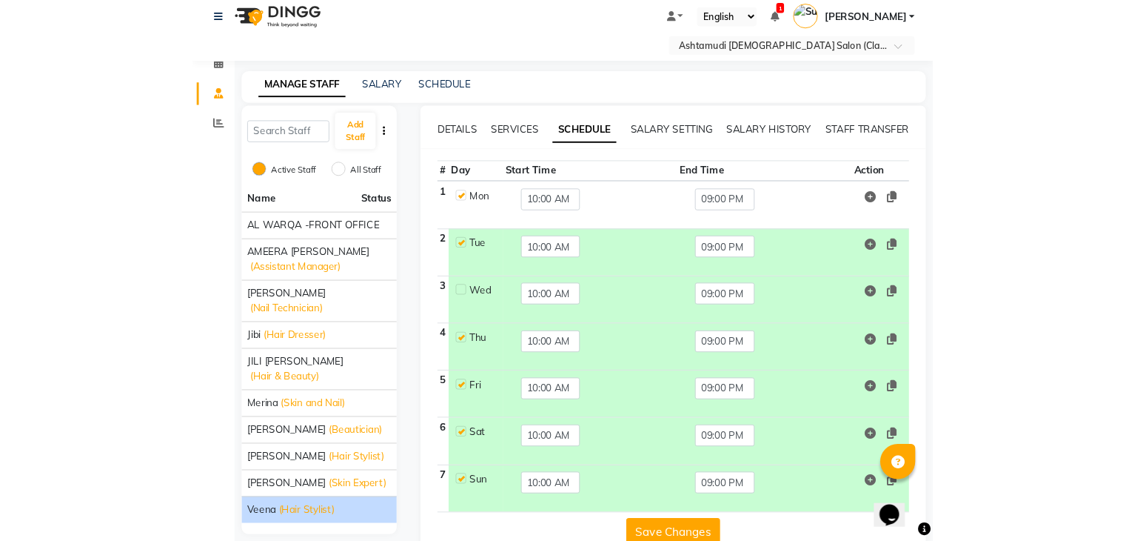
scroll to position [19, 0]
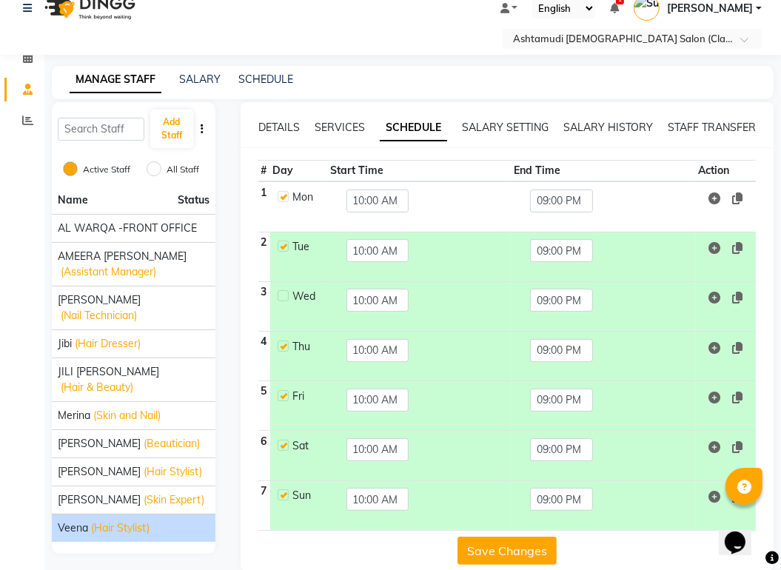
click at [503, 537] on button "Save Changes" at bounding box center [507, 551] width 99 height 28
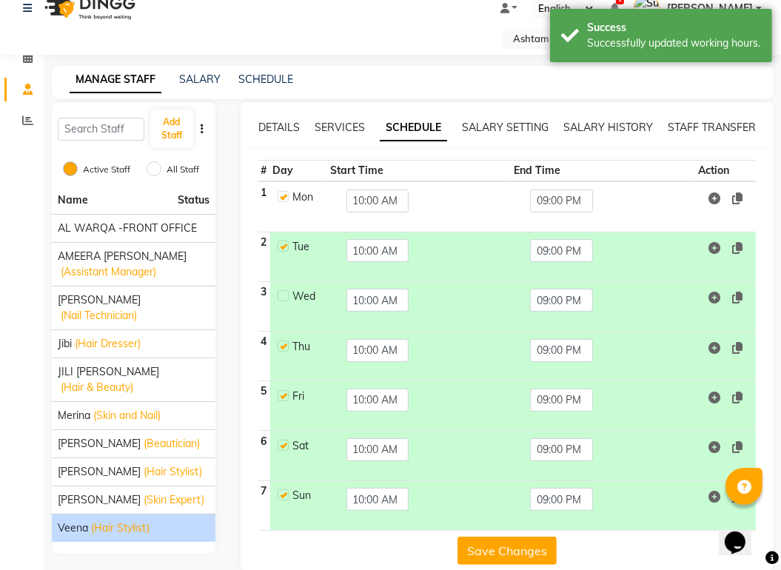
click at [510, 537] on button "Save Changes" at bounding box center [507, 551] width 99 height 28
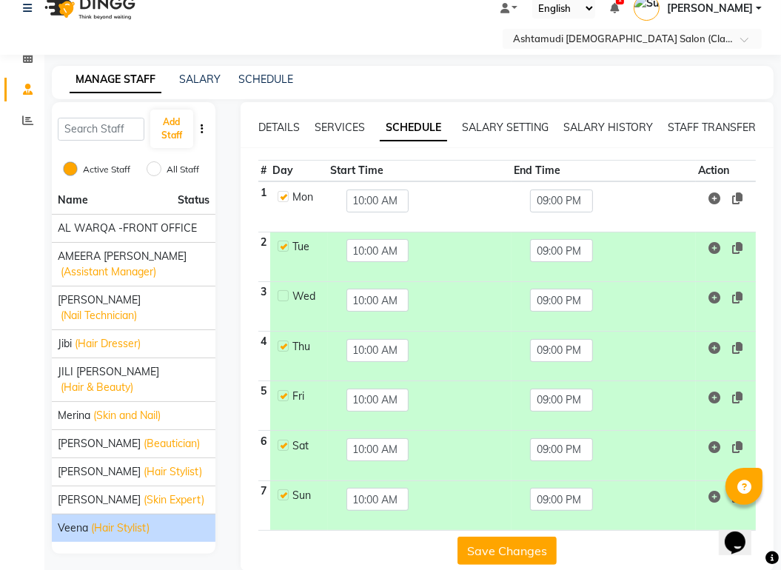
click at [495, 537] on button "Save Changes" at bounding box center [507, 551] width 99 height 28
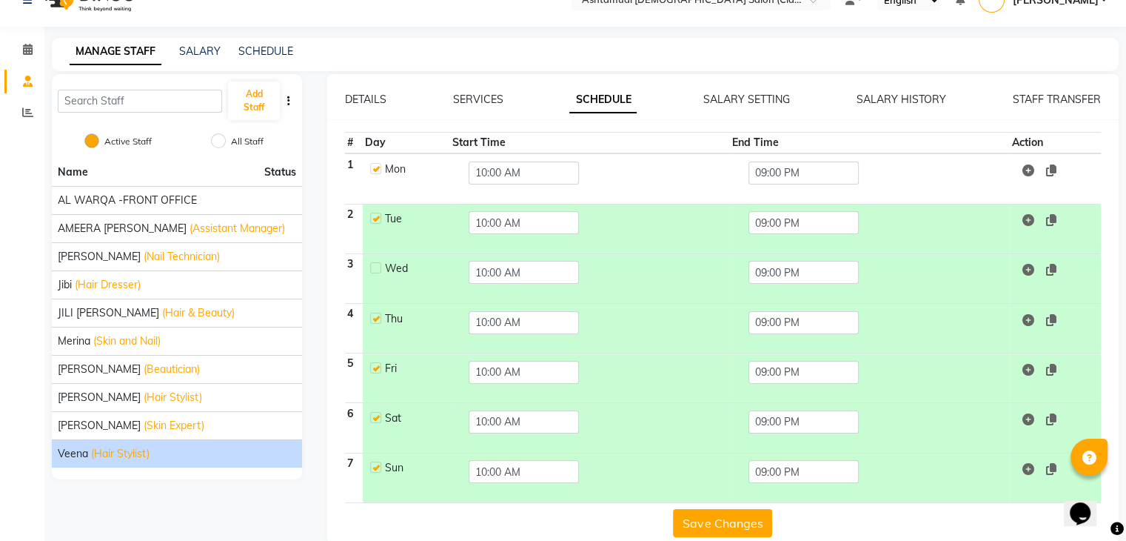
scroll to position [49, 0]
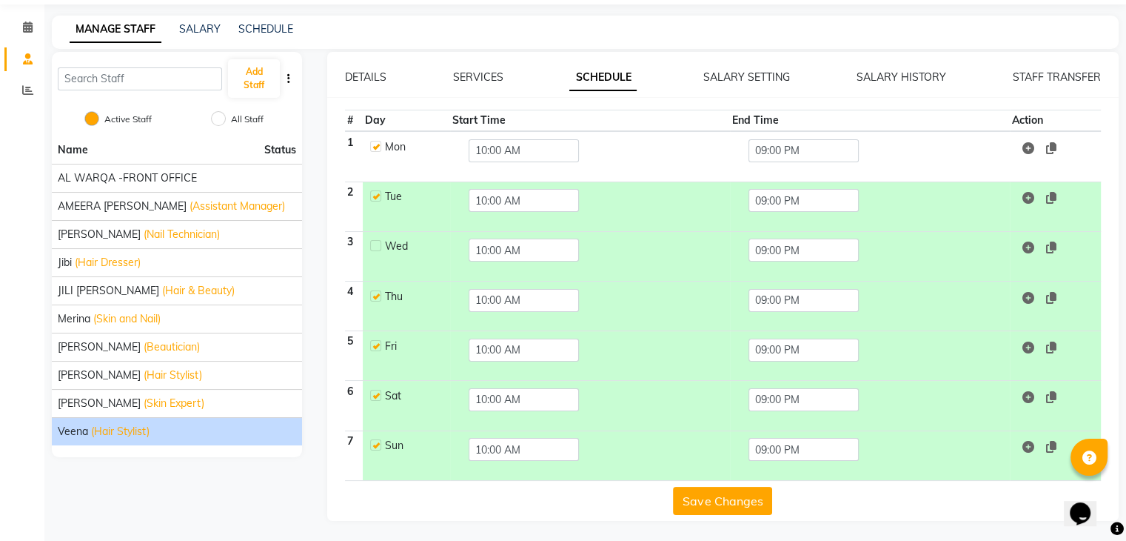
click at [709, 490] on button "Save Changes" at bounding box center [722, 500] width 99 height 28
click at [707, 502] on button "Save Changes" at bounding box center [722, 500] width 99 height 28
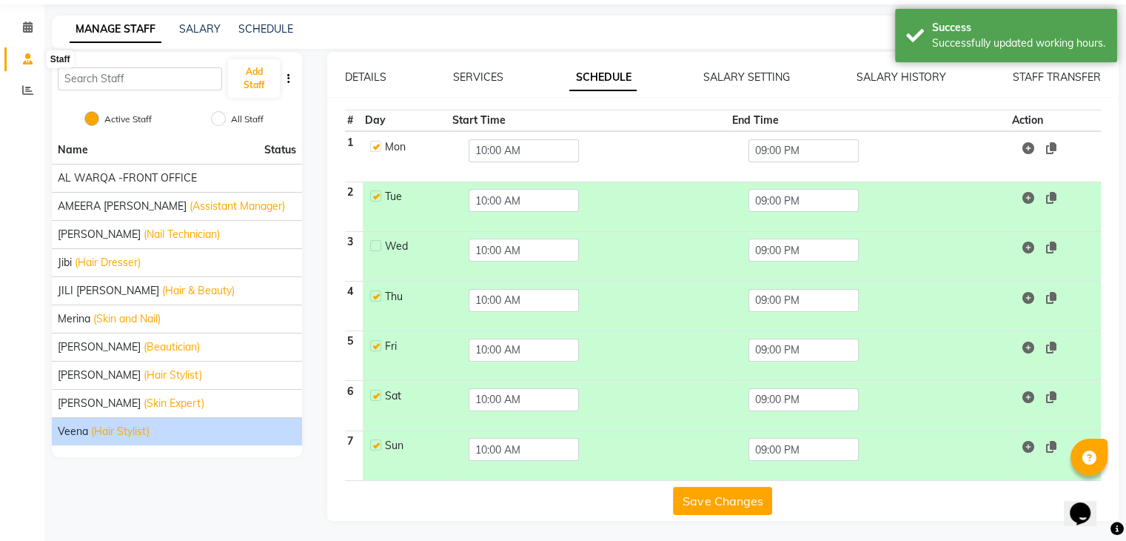
click at [24, 58] on icon at bounding box center [28, 58] width 10 height 11
